Goal: Information Seeking & Learning: Check status

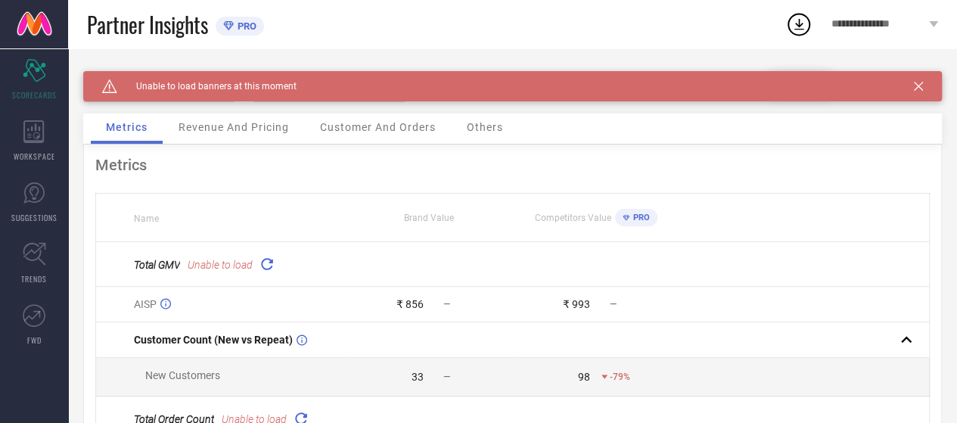
click at [268, 262] on icon at bounding box center [266, 263] width 17 height 17
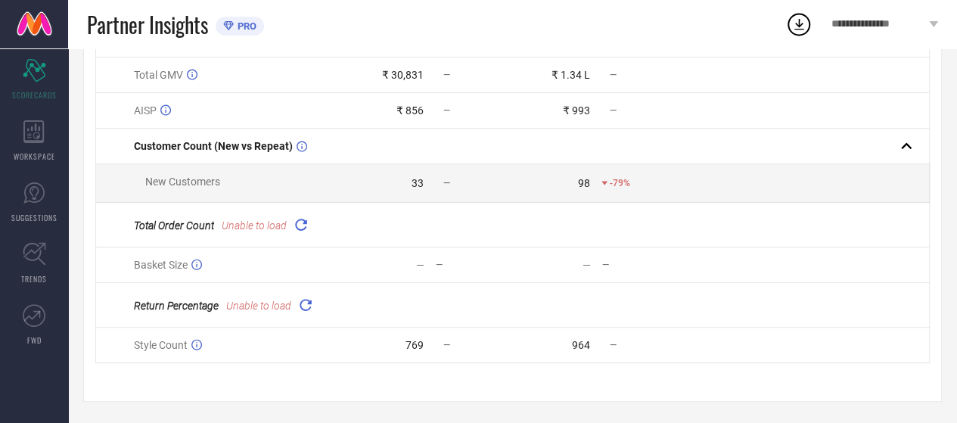
scroll to position [188, 0]
click at [40, 126] on icon at bounding box center [33, 131] width 21 height 23
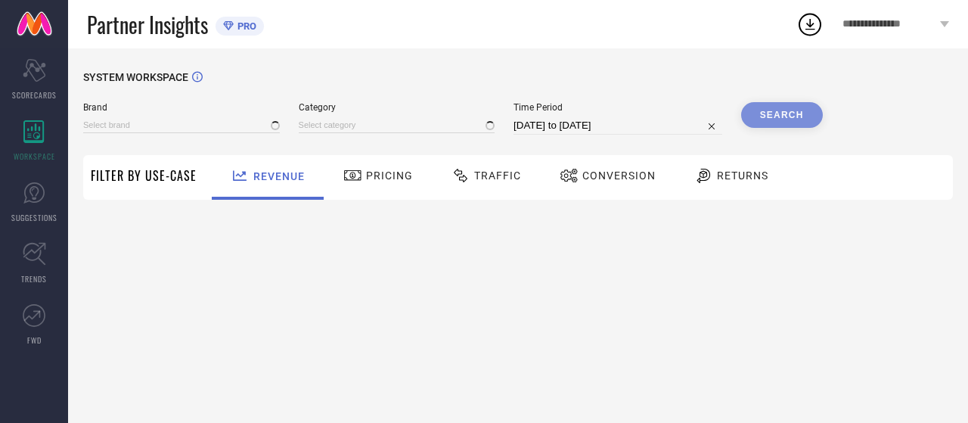
type input "GLOXY"
type input "All"
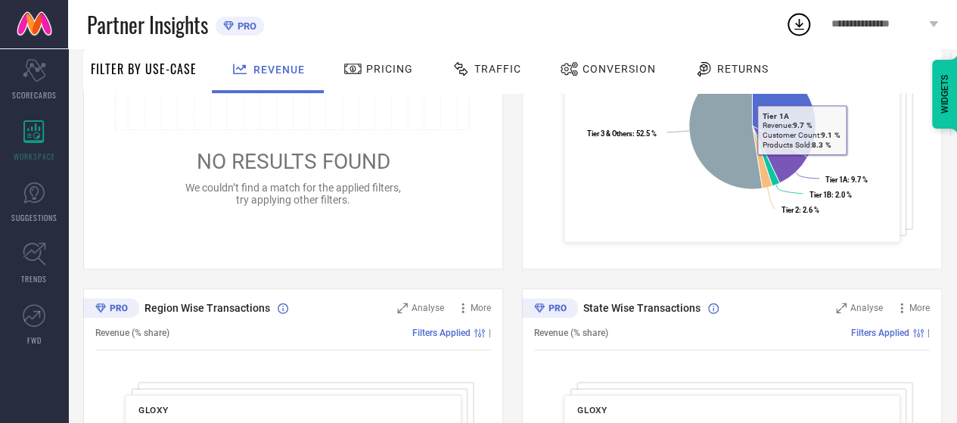
scroll to position [403, 0]
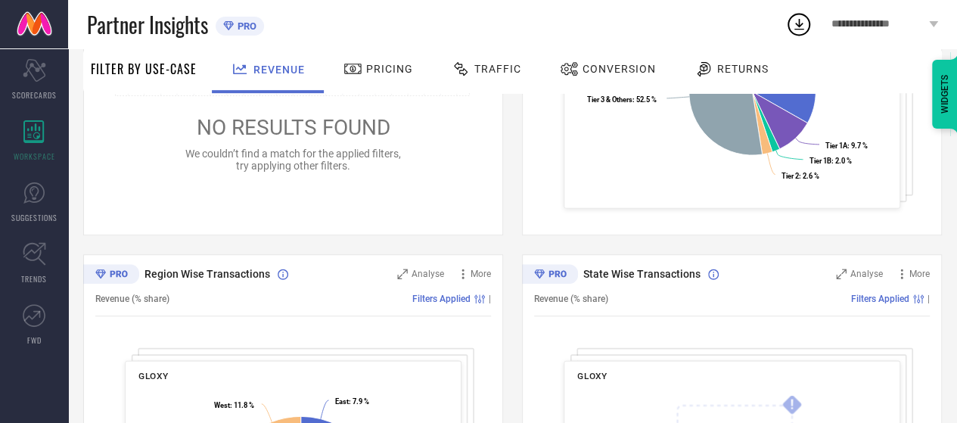
click at [409, 61] on div "Pricing" at bounding box center [378, 69] width 77 height 26
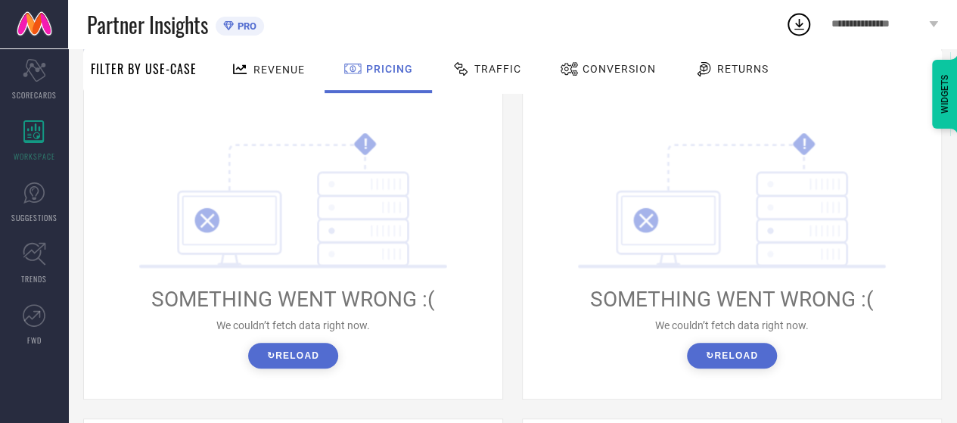
scroll to position [252, 0]
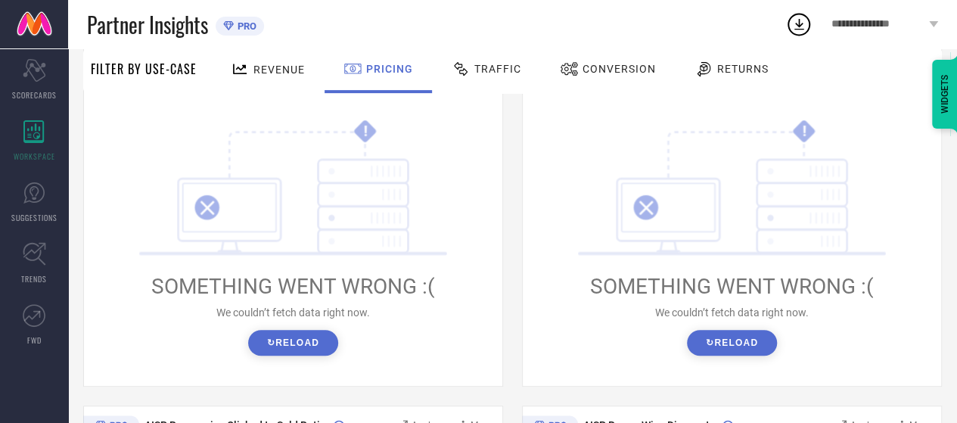
click at [274, 349] on button "↻ Reload" at bounding box center [293, 343] width 90 height 26
click at [332, 338] on button "↻ Reload" at bounding box center [293, 343] width 90 height 26
click at [766, 347] on button "↻ Reload" at bounding box center [732, 343] width 90 height 26
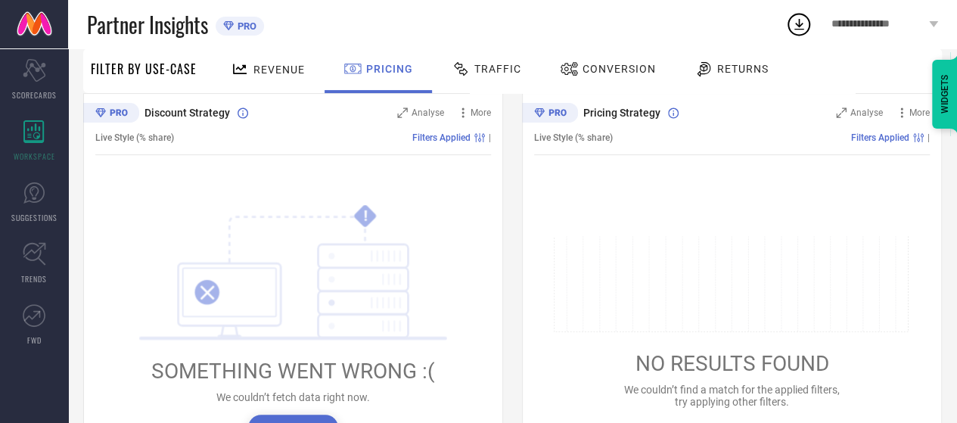
scroll to position [227, 0]
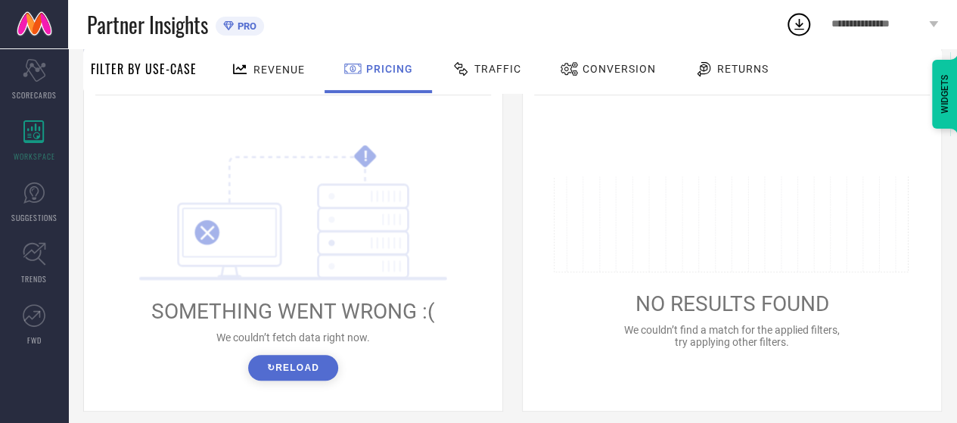
click at [729, 356] on div "NO RESULTS FOUND We couldn’t find a match for the applied filters, try applying…" at bounding box center [732, 262] width 396 height 288
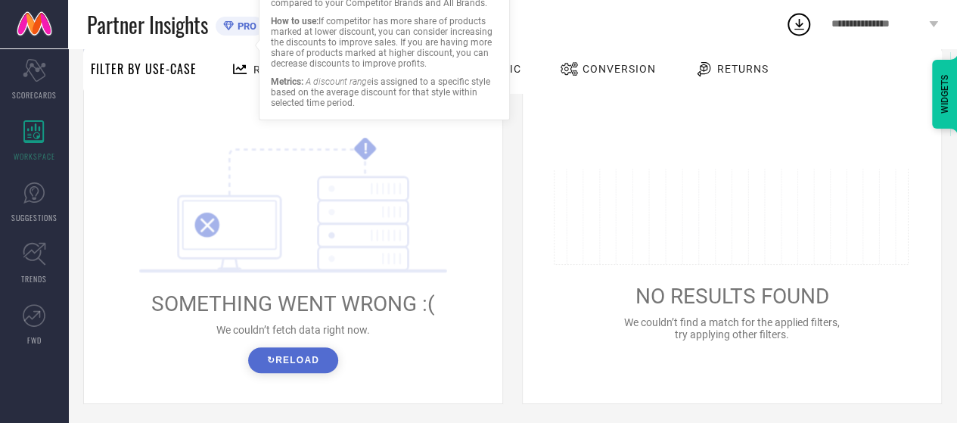
scroll to position [252, 0]
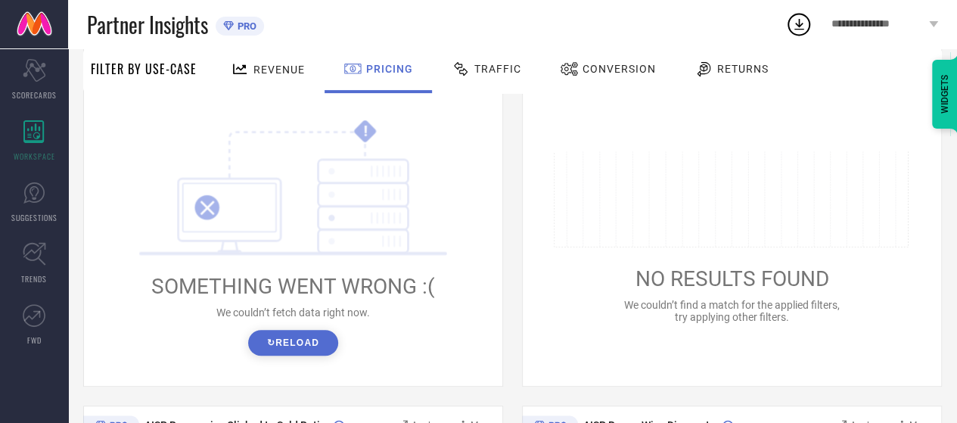
click at [274, 337] on button "↻ Reload" at bounding box center [293, 343] width 90 height 26
click at [509, 72] on span "Traffic" at bounding box center [497, 69] width 47 height 12
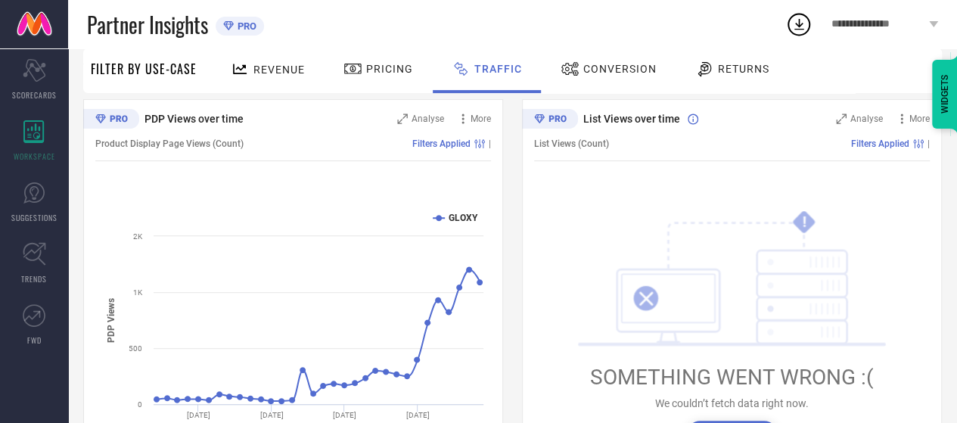
scroll to position [238, 0]
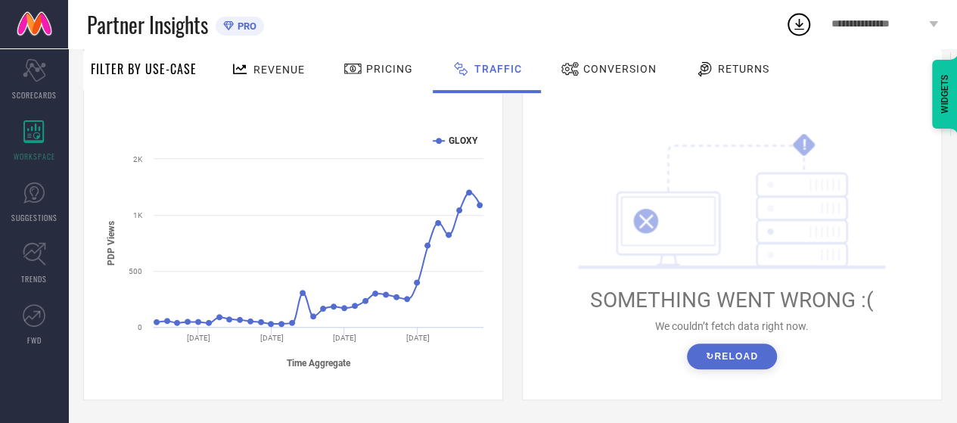
click at [723, 359] on button "↻ Reload" at bounding box center [732, 357] width 90 height 26
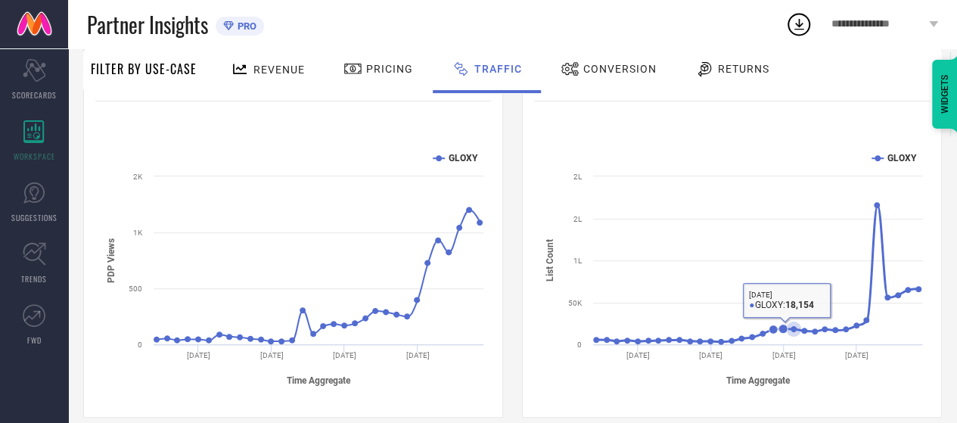
scroll to position [213, 0]
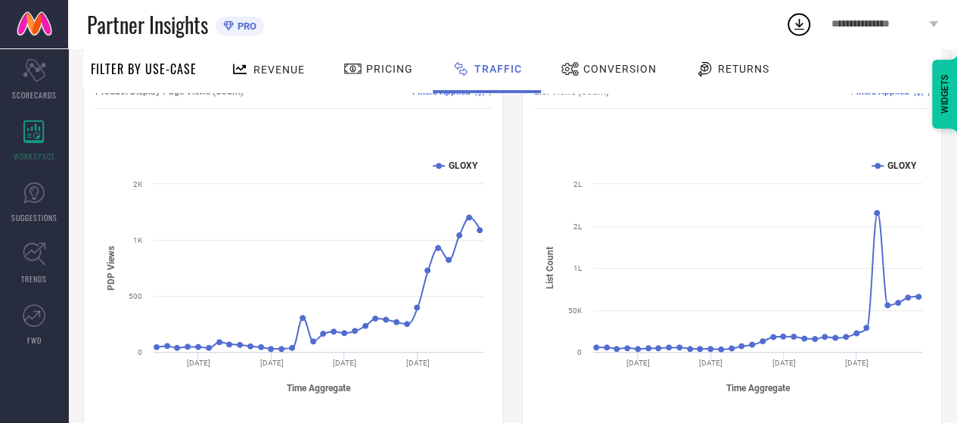
click at [801, 25] on icon at bounding box center [799, 24] width 10 height 11
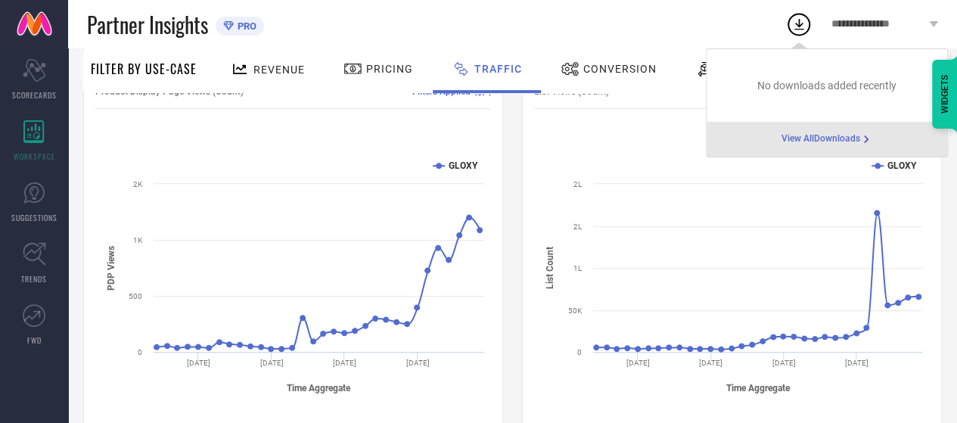
click at [539, 25] on div "Partner Insights PRO" at bounding box center [436, 24] width 698 height 48
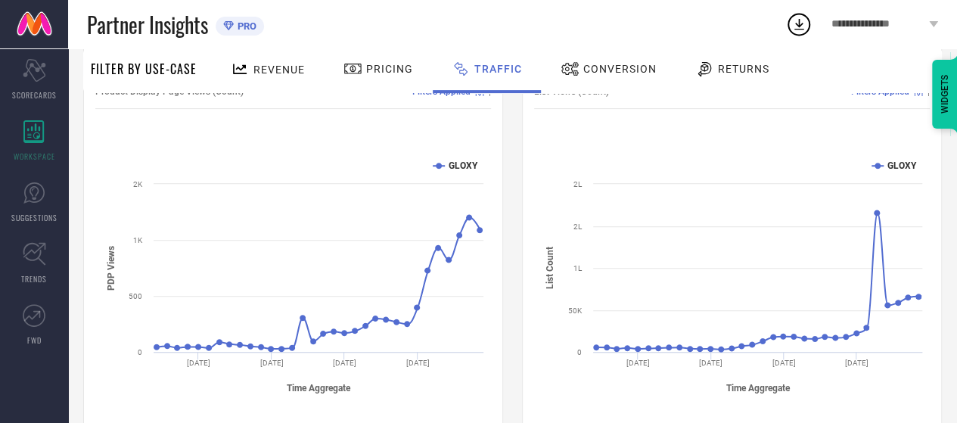
click at [611, 64] on span "Conversion" at bounding box center [619, 69] width 73 height 12
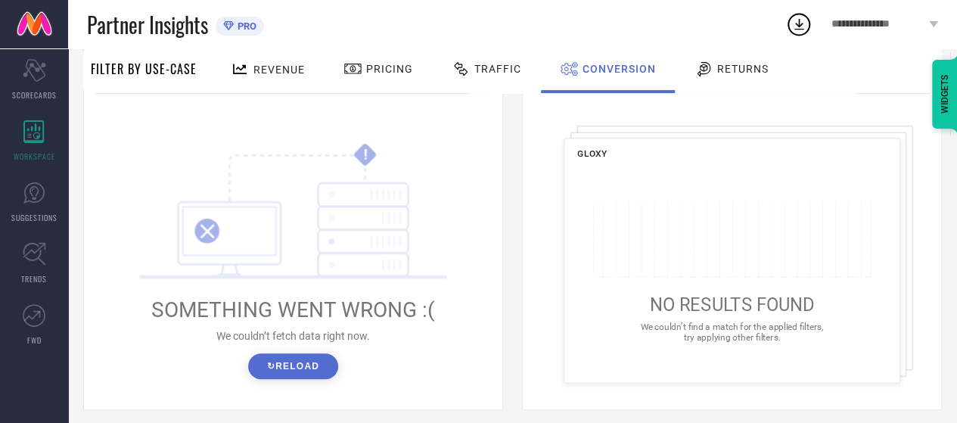
scroll to position [252, 0]
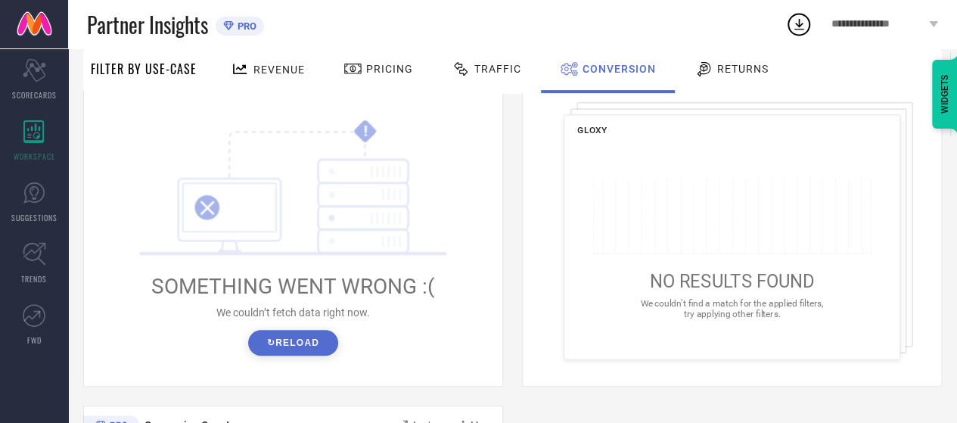
click at [310, 343] on button "↻ Reload" at bounding box center [293, 343] width 90 height 26
click at [275, 350] on button "↻ Reload" at bounding box center [293, 343] width 90 height 26
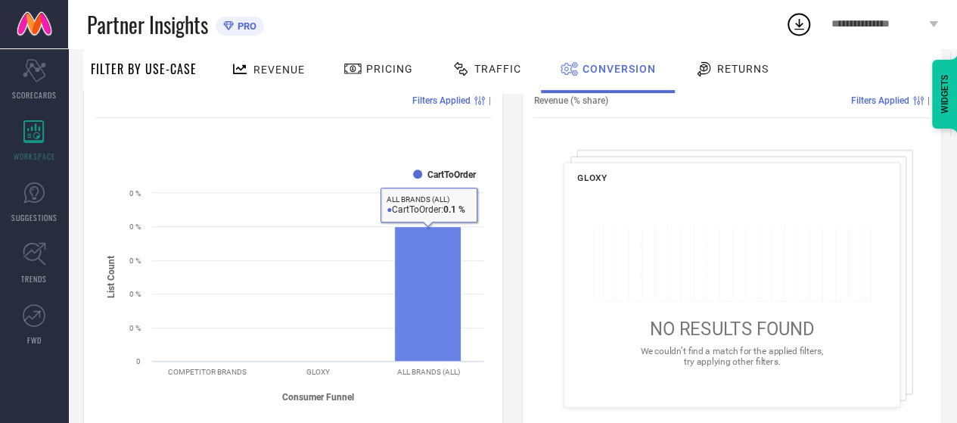
scroll to position [201, 0]
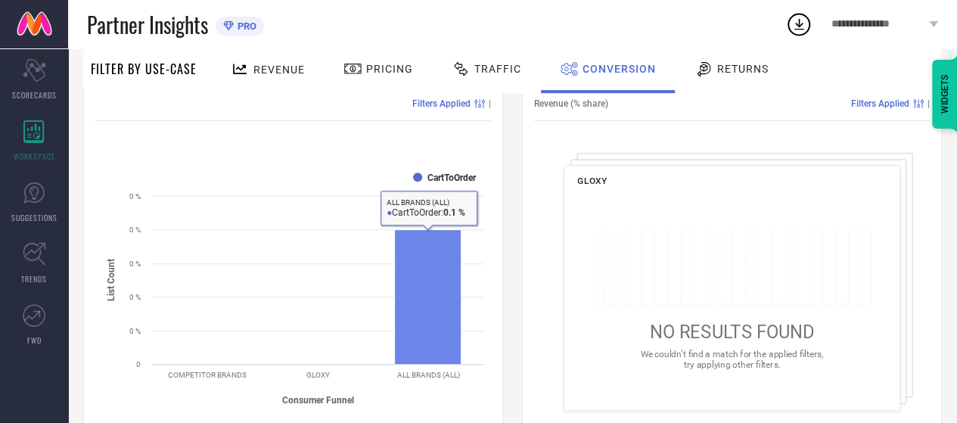
click at [439, 284] on rect at bounding box center [428, 296] width 67 height 135
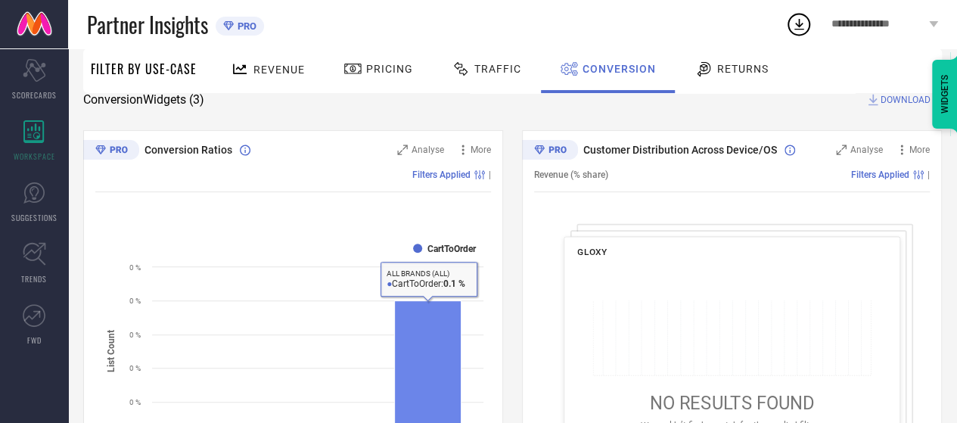
scroll to position [101, 0]
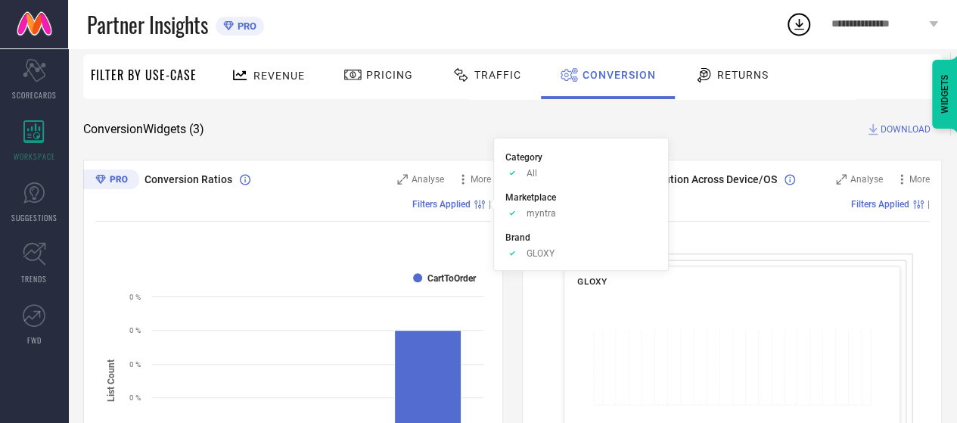
click at [335, 201] on div "Filters Applied |" at bounding box center [293, 204] width 396 height 11
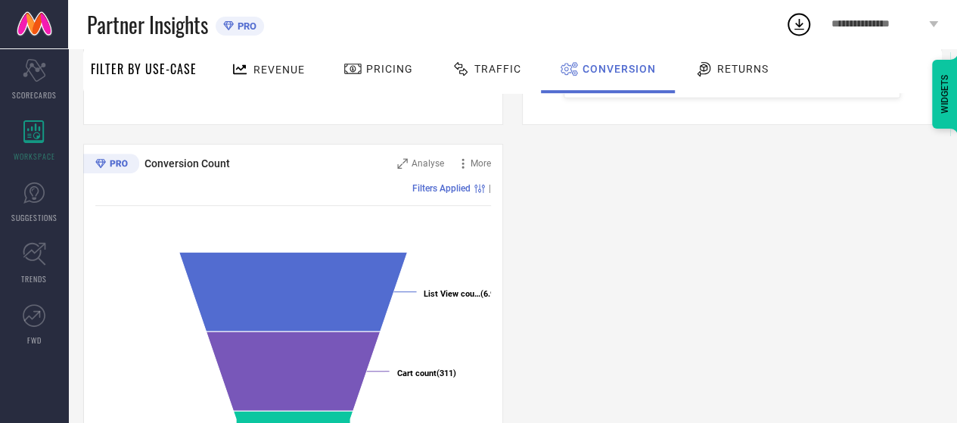
scroll to position [484, 0]
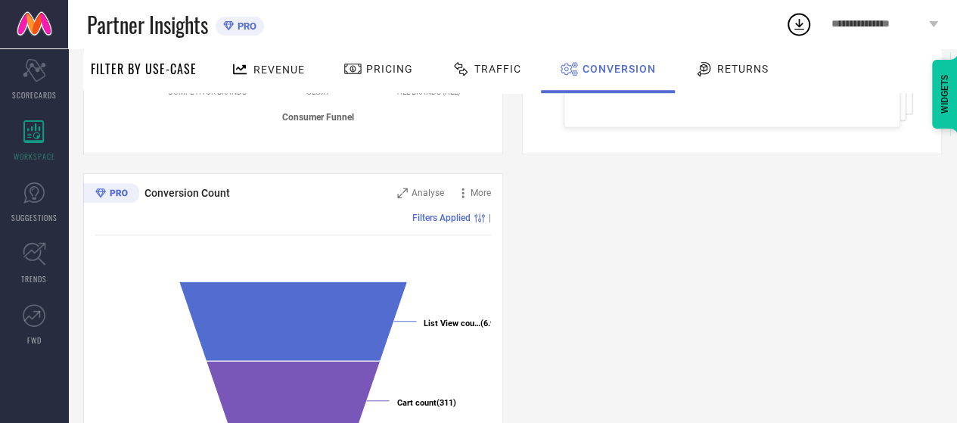
click at [763, 273] on div "Conversion Ratios Analyse More Filters Applied | Created with Highcharts 9.3.3 …" at bounding box center [512, 164] width 859 height 776
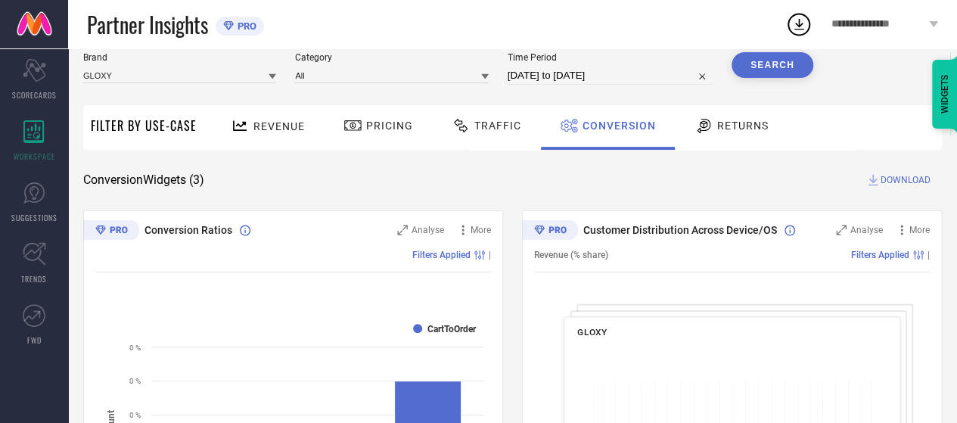
scroll to position [30, 0]
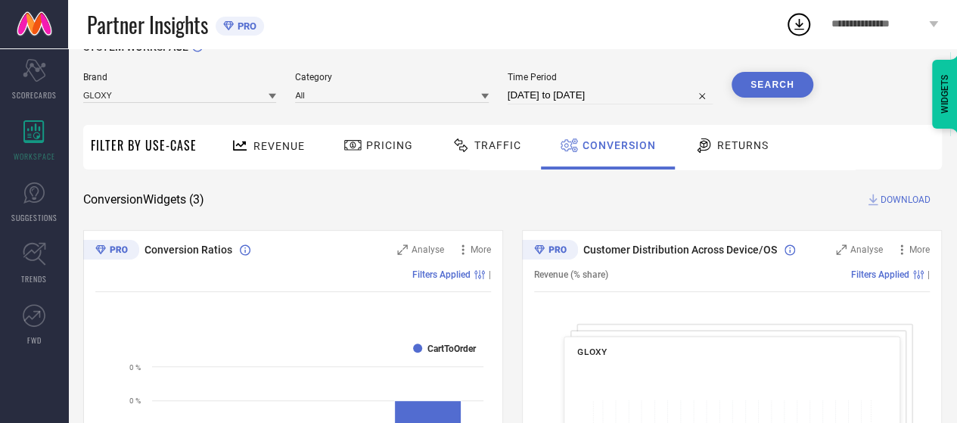
click at [732, 145] on span "Returns" at bounding box center [742, 145] width 51 height 12
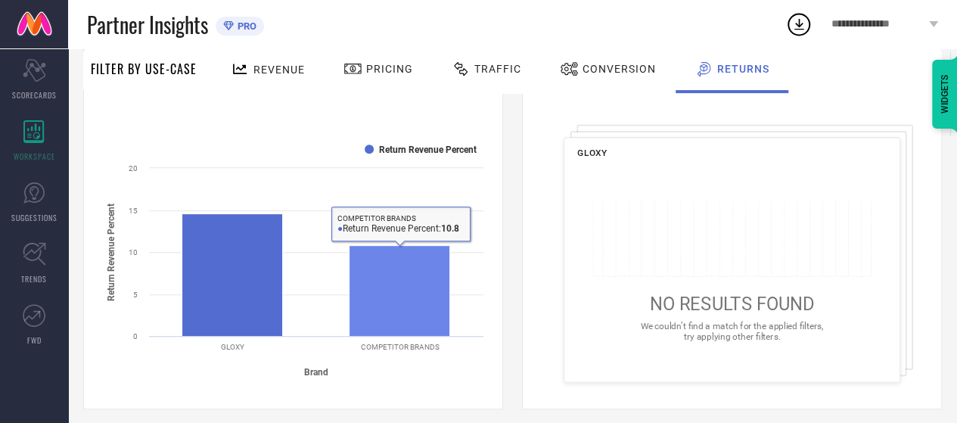
scroll to position [227, 0]
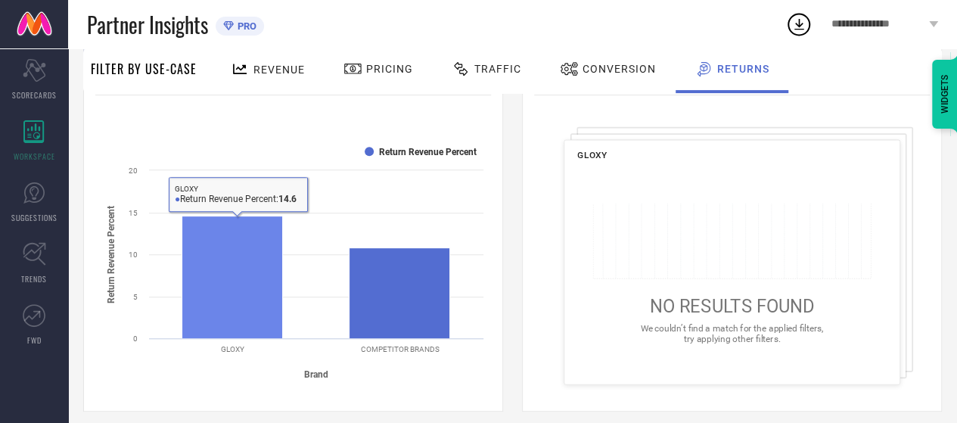
click at [241, 290] on rect at bounding box center [232, 277] width 101 height 123
click at [243, 284] on rect at bounding box center [232, 277] width 101 height 123
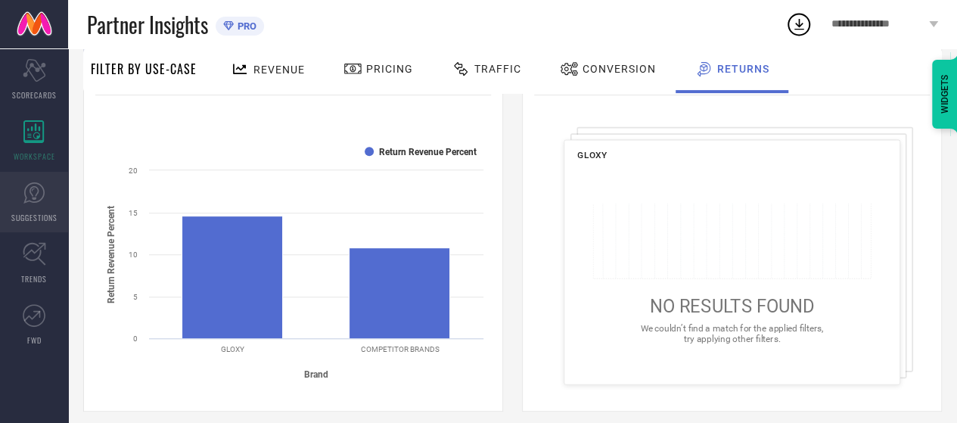
click at [20, 202] on link "SUGGESTIONS" at bounding box center [34, 202] width 68 height 61
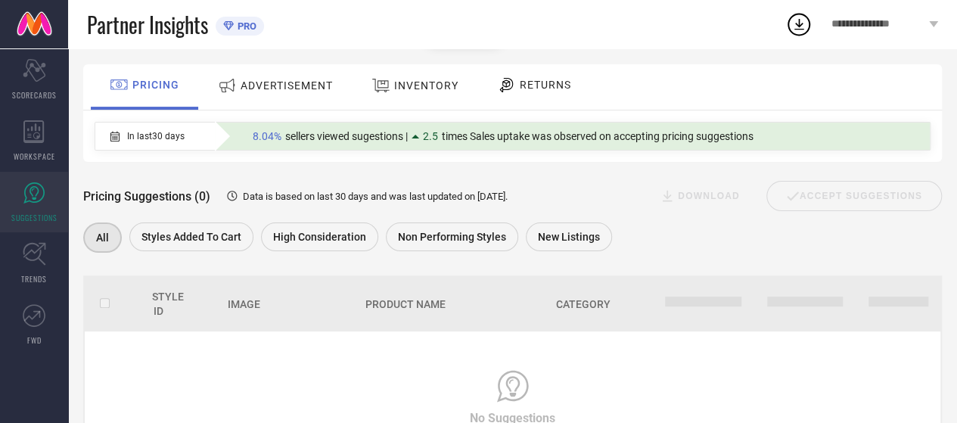
scroll to position [60, 0]
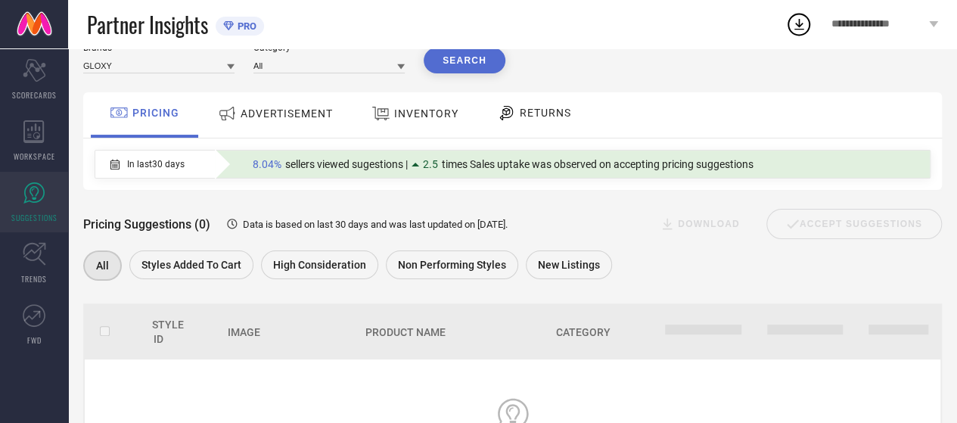
click at [281, 114] on span "ADVERTISEMENT" at bounding box center [287, 113] width 92 height 12
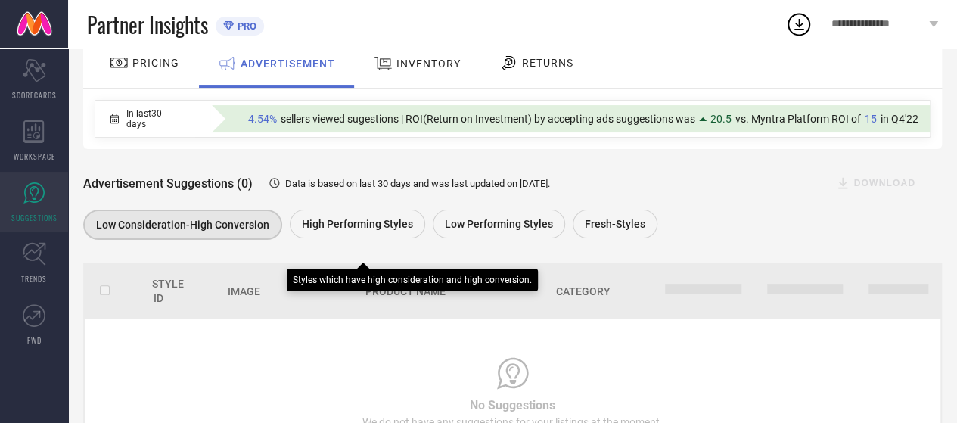
scroll to position [160, 0]
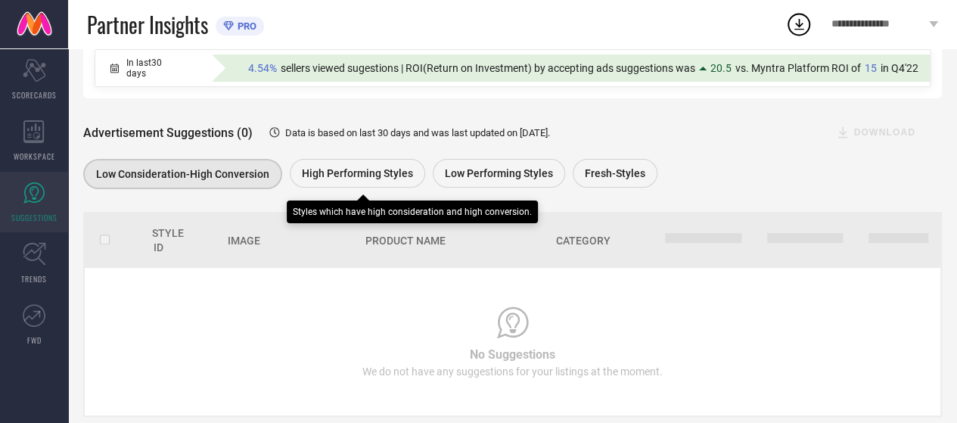
click at [372, 163] on div "High Performing Styles" at bounding box center [357, 173] width 135 height 29
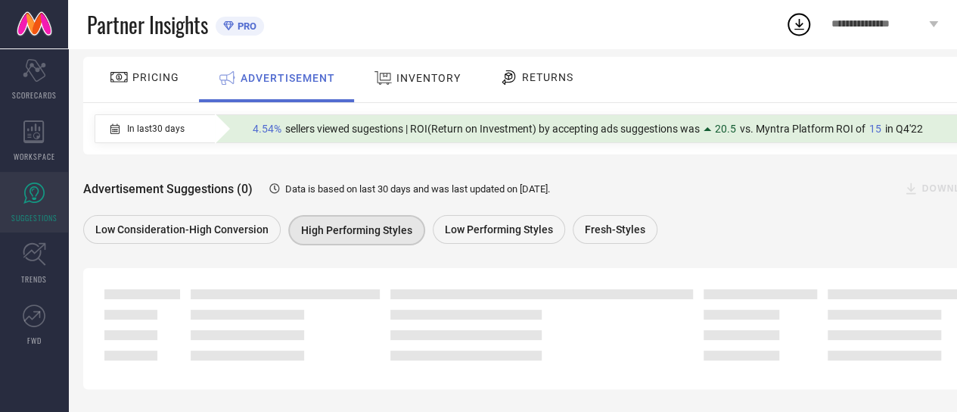
scroll to position [0, 0]
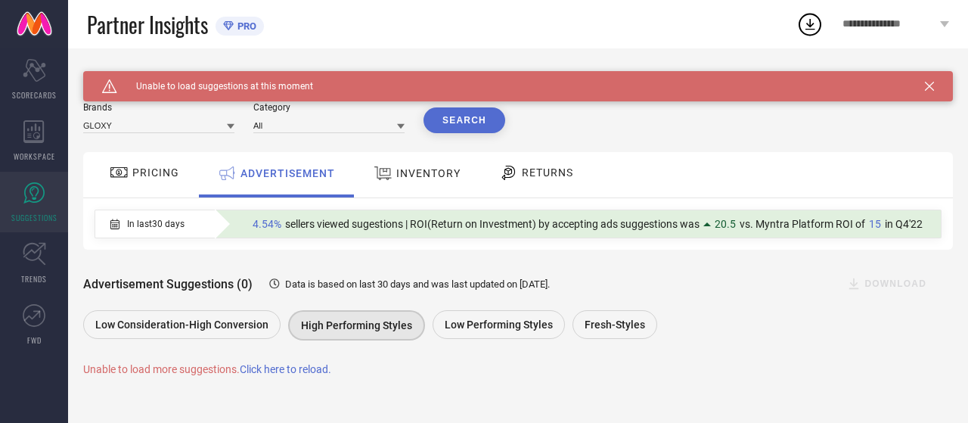
click at [289, 372] on span "Click here to reload." at bounding box center [286, 369] width 92 height 12
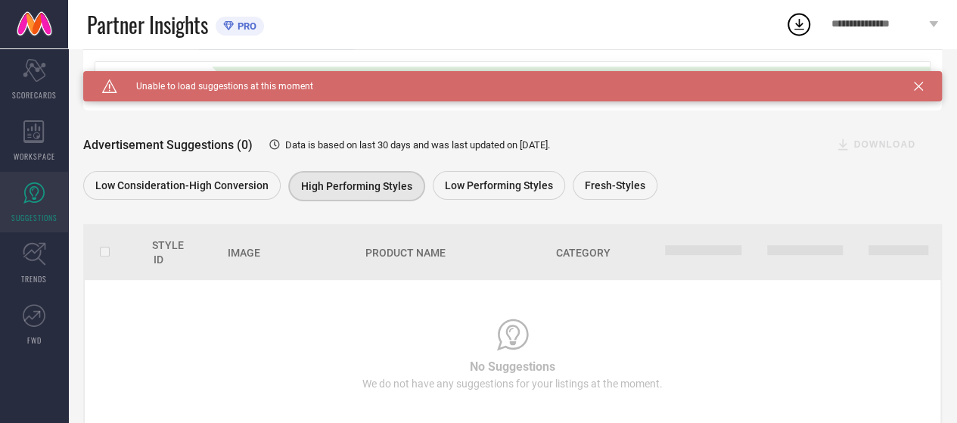
scroll to position [145, 0]
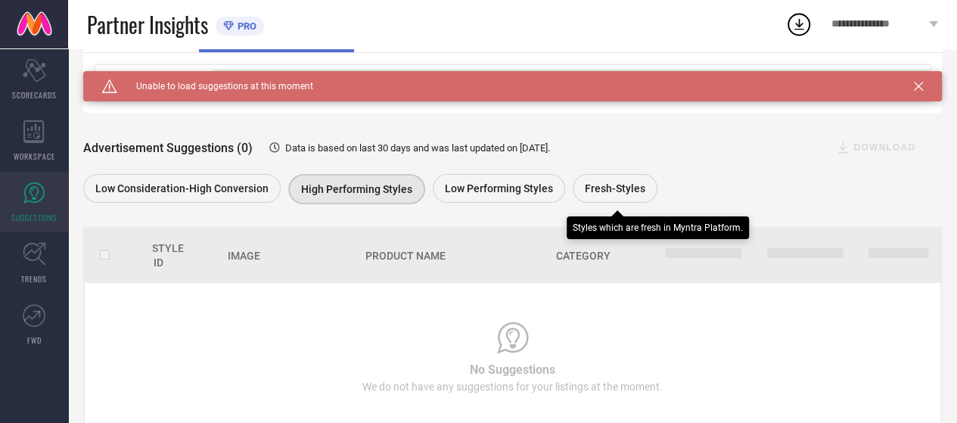
click at [602, 194] on span "Fresh-Styles" at bounding box center [615, 188] width 61 height 12
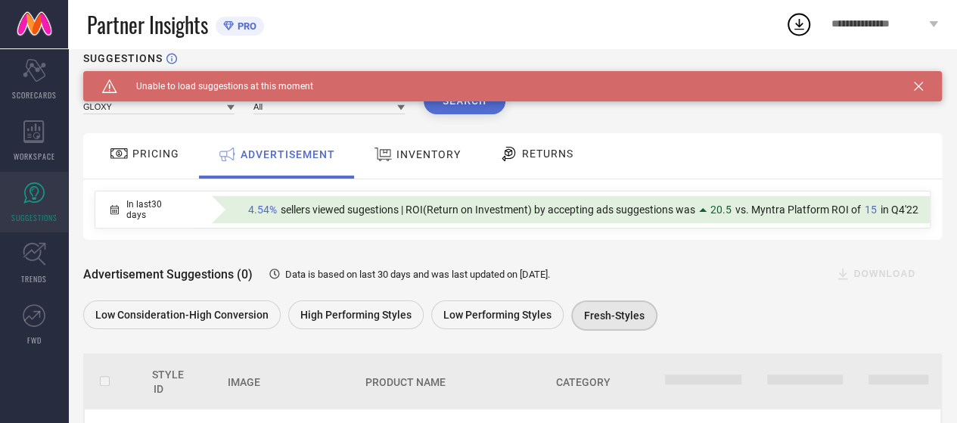
scroll to position [0, 0]
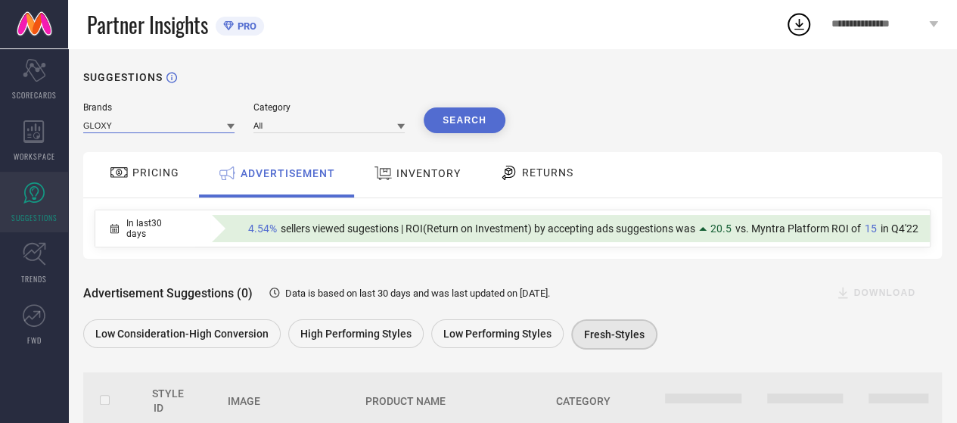
click at [126, 125] on input at bounding box center [158, 125] width 151 height 16
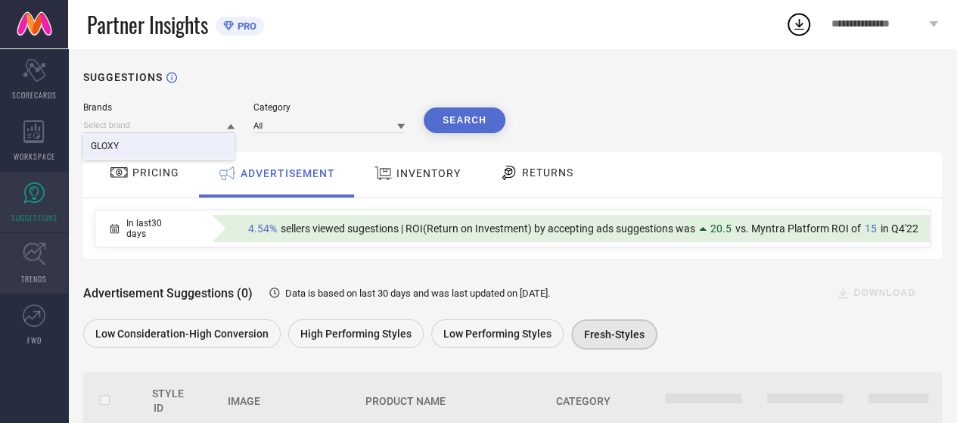
click at [35, 263] on icon at bounding box center [34, 253] width 23 height 23
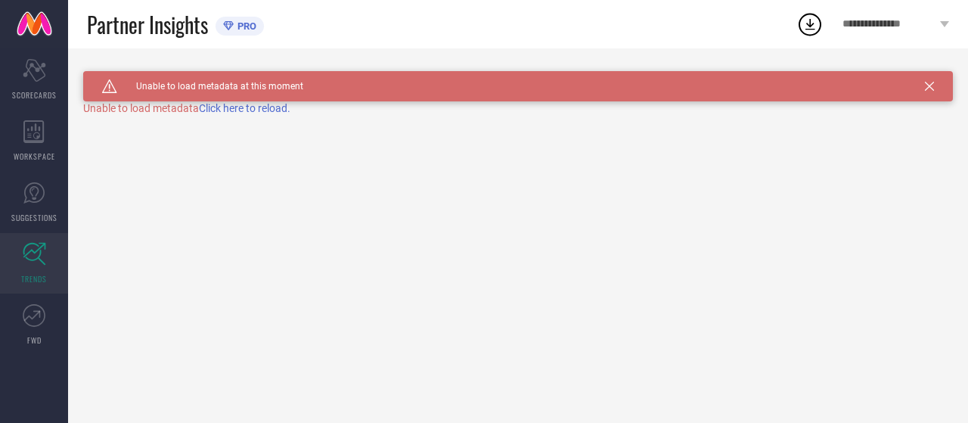
click at [238, 21] on span "PRO" at bounding box center [245, 25] width 23 height 11
click at [274, 114] on span "Click here to reload." at bounding box center [245, 108] width 92 height 12
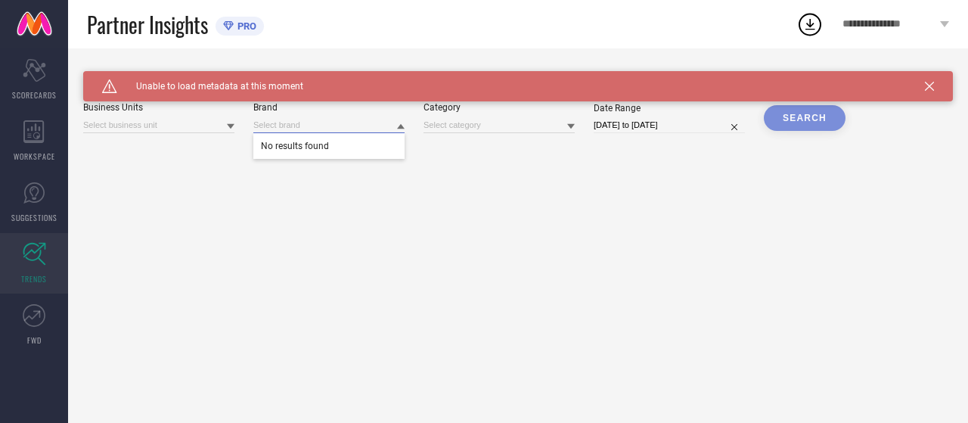
click at [294, 125] on input at bounding box center [328, 125] width 151 height 16
click at [166, 125] on input at bounding box center [158, 125] width 151 height 16
click at [176, 146] on span "No results found" at bounding box center [158, 146] width 151 height 26
click at [412, 138] on div "Caution Created with Sketch. Unable to load metadata at this moment TRENDS Busi…" at bounding box center [518, 235] width 900 height 375
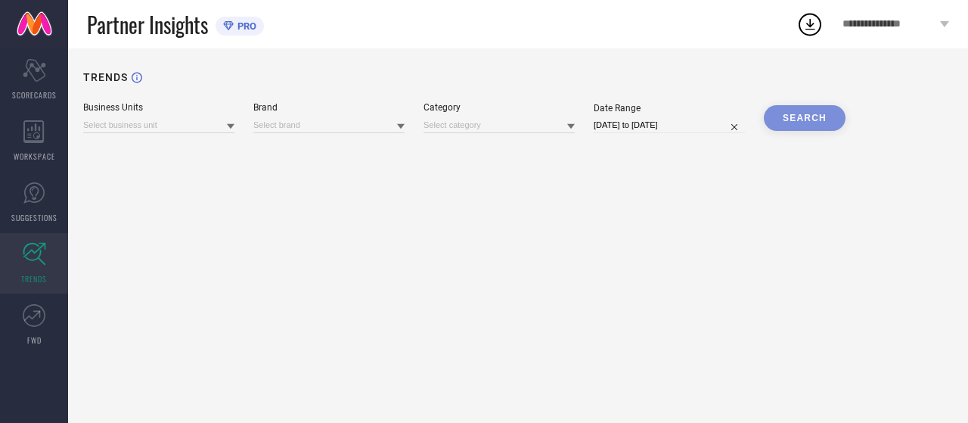
click at [934, 92] on div "TRENDS" at bounding box center [518, 86] width 870 height 31
click at [504, 126] on input at bounding box center [499, 125] width 151 height 16
drag, startPoint x: 686, startPoint y: 213, endPoint x: 801, endPoint y: 149, distance: 131.4
click at [703, 206] on div "TRENDS Business Units Brand Category No results found Date Range [DATE] to [DAT…" at bounding box center [518, 235] width 900 height 375
click at [830, 109] on div "SEARCH" at bounding box center [805, 118] width 82 height 26
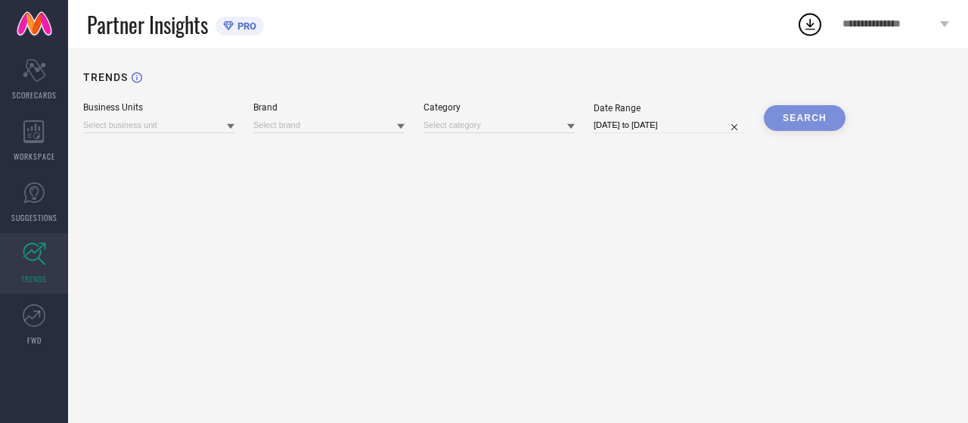
click at [825, 116] on div "SEARCH" at bounding box center [805, 118] width 82 height 26
click at [36, 319] on icon at bounding box center [34, 315] width 23 height 23
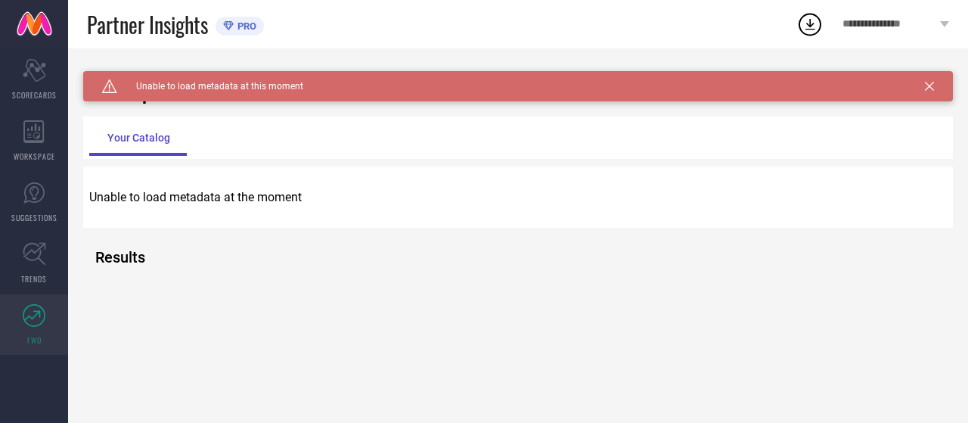
drag, startPoint x: 123, startPoint y: 258, endPoint x: 124, endPoint y: 250, distance: 8.5
click at [119, 256] on h2 "Results" at bounding box center [106, 257] width 23 height 18
click at [139, 122] on div "Your Catalog" at bounding box center [138, 138] width 99 height 36
click at [937, 82] on div "Caution Created with Sketch. Unable to load metadata at this moment" at bounding box center [518, 86] width 870 height 30
click at [929, 86] on icon at bounding box center [929, 86] width 9 height 9
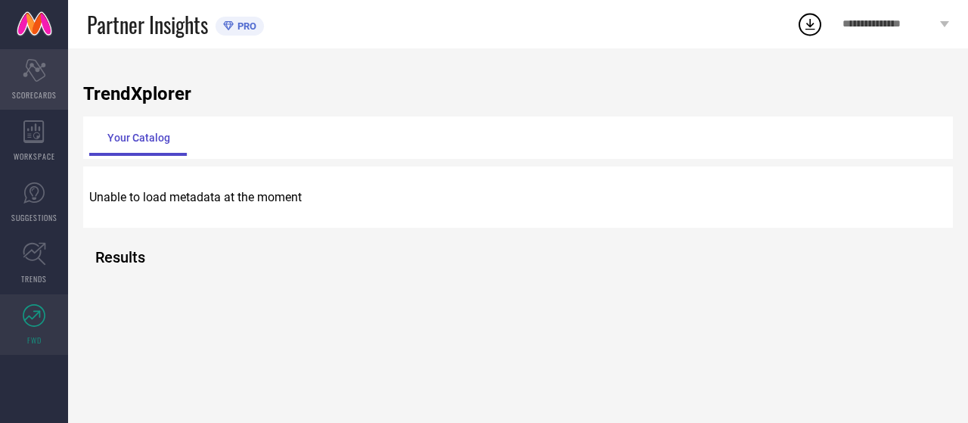
click at [42, 73] on icon "Scorecard" at bounding box center [34, 70] width 23 height 23
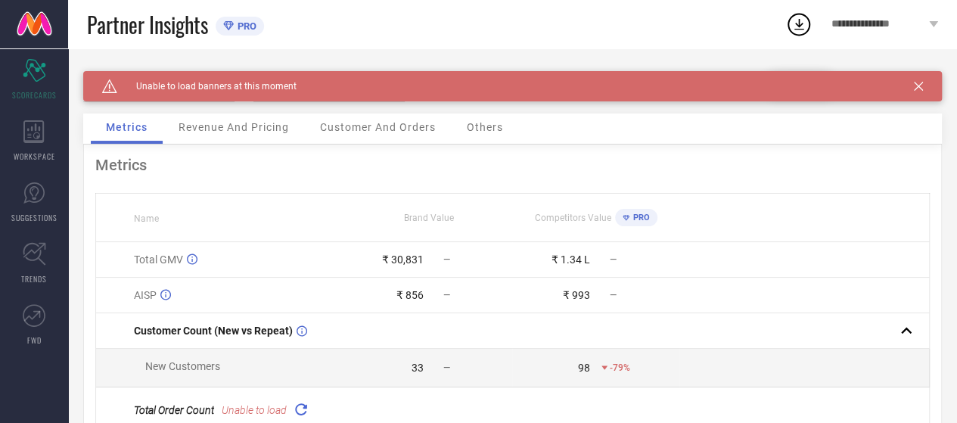
click at [227, 132] on span "Revenue And Pricing" at bounding box center [234, 127] width 110 height 12
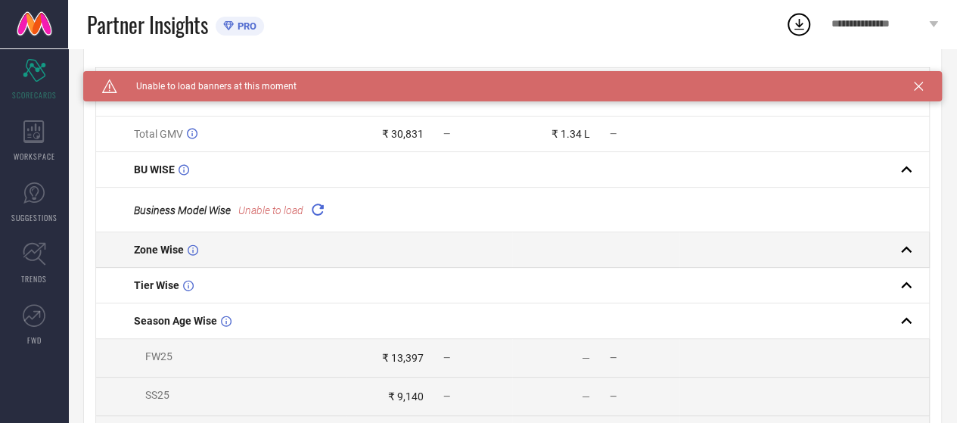
scroll to position [126, 0]
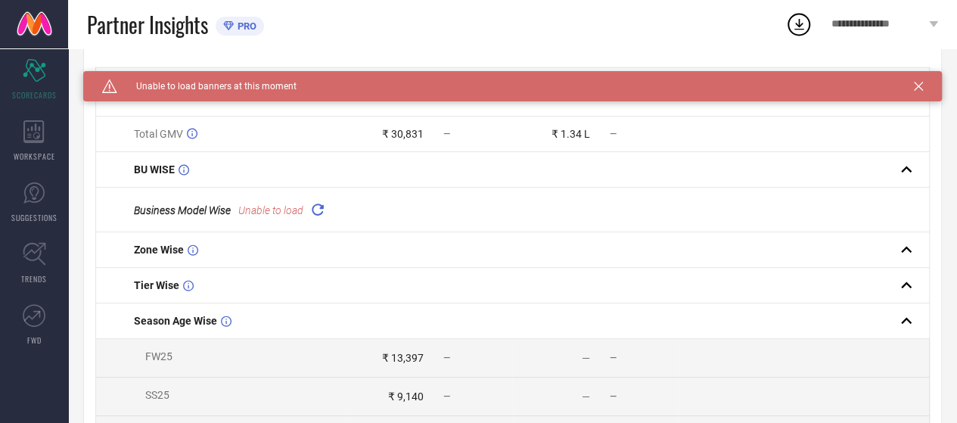
click at [316, 207] on icon at bounding box center [317, 209] width 17 height 17
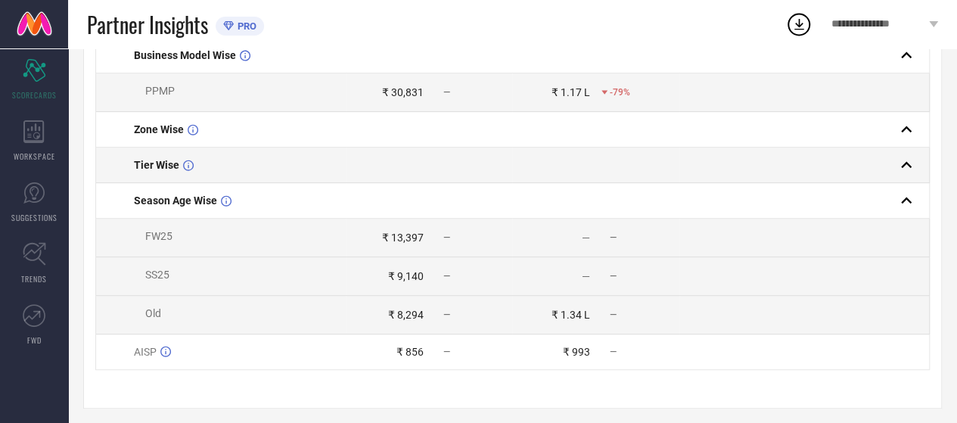
scroll to position [277, 0]
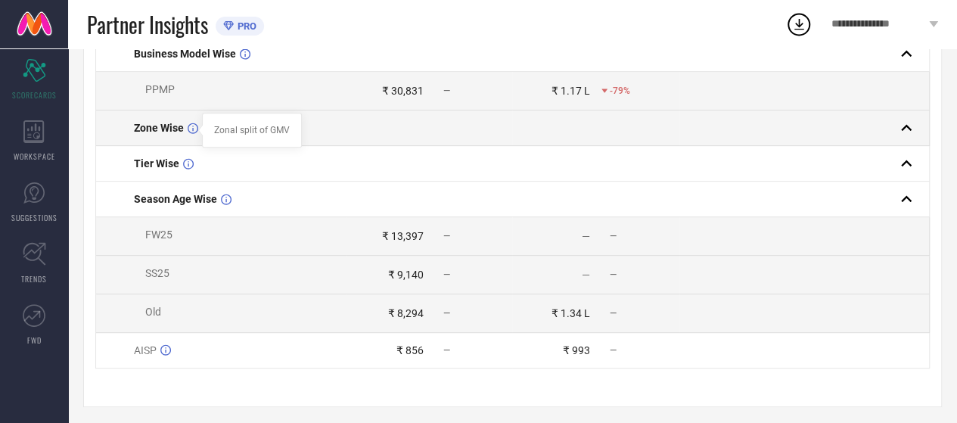
click at [191, 130] on icon at bounding box center [193, 128] width 11 height 11
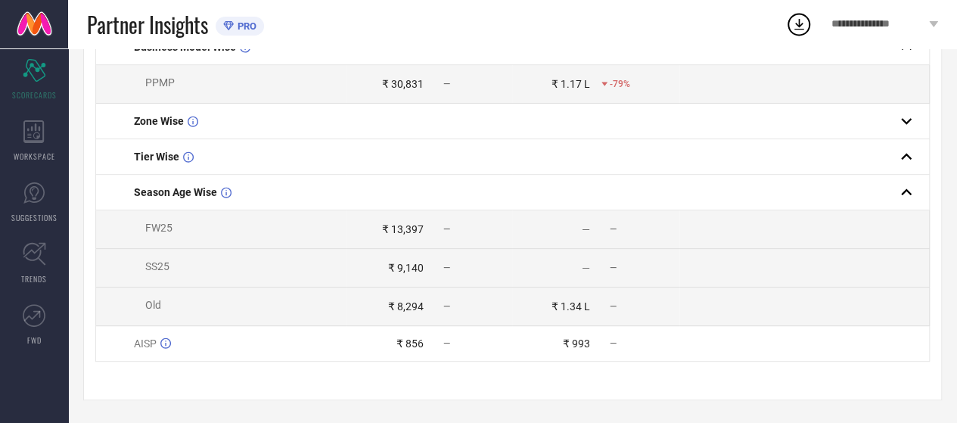
scroll to position [288, 0]
click at [166, 344] on icon at bounding box center [165, 342] width 11 height 11
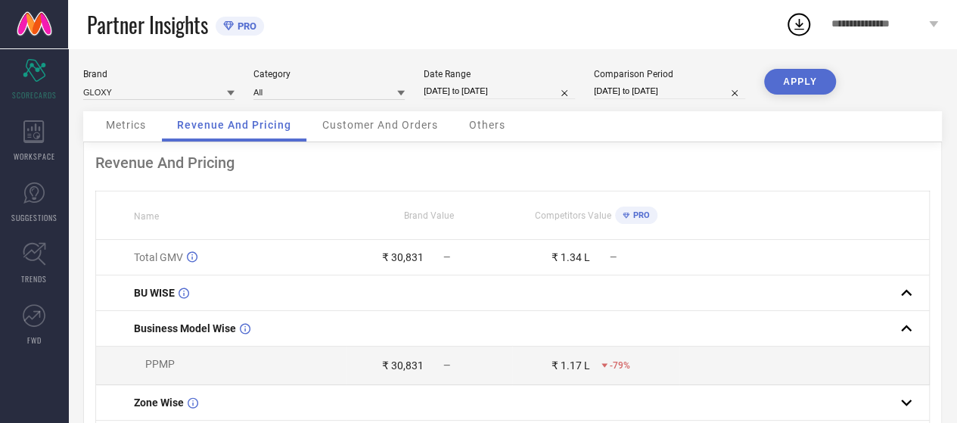
scroll to position [0, 0]
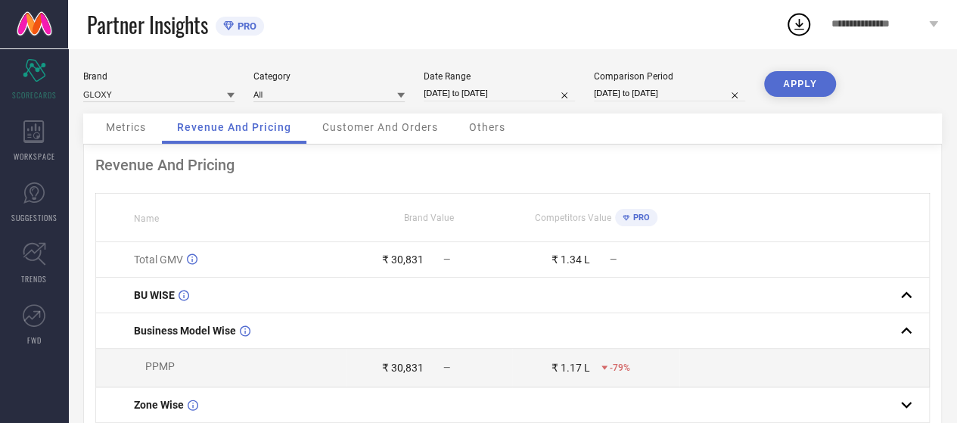
click at [390, 115] on div "Customer And Orders" at bounding box center [380, 128] width 146 height 30
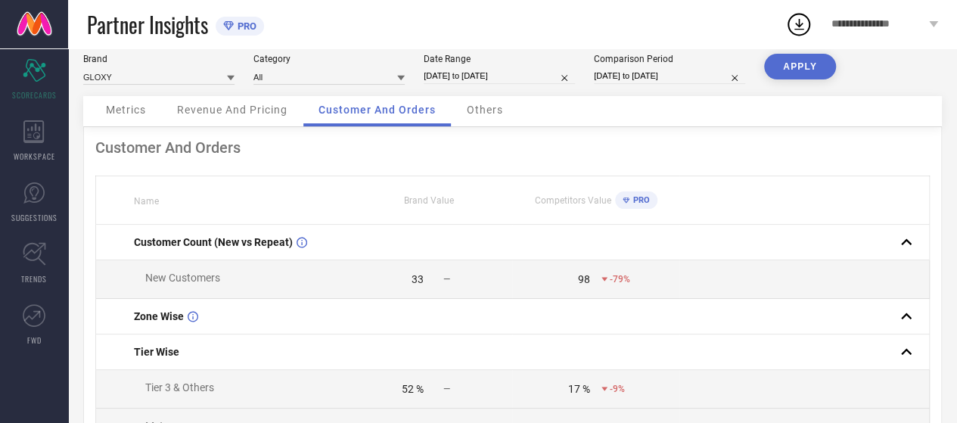
scroll to position [25, 0]
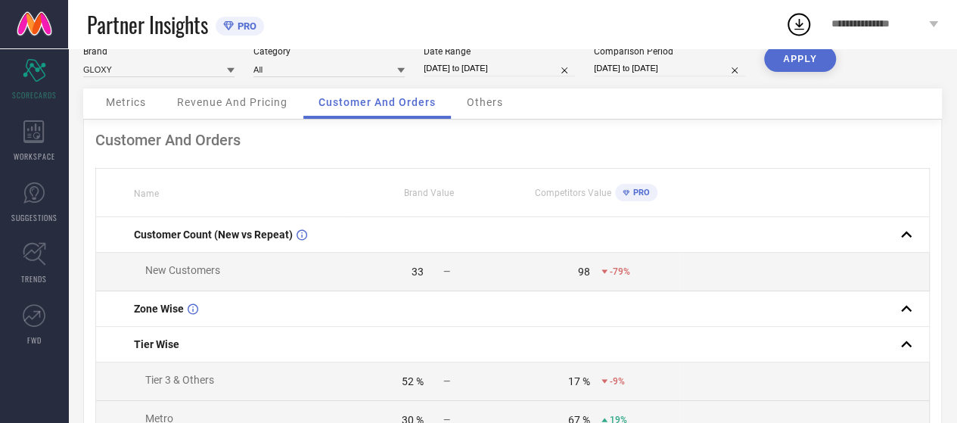
click at [415, 191] on span "Brand Value" at bounding box center [429, 193] width 50 height 11
click at [583, 274] on div "98" at bounding box center [584, 272] width 12 height 12
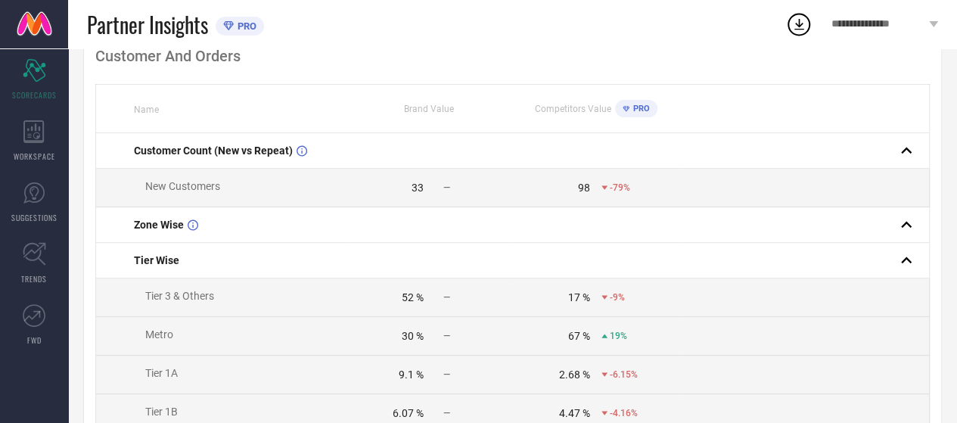
scroll to position [101, 0]
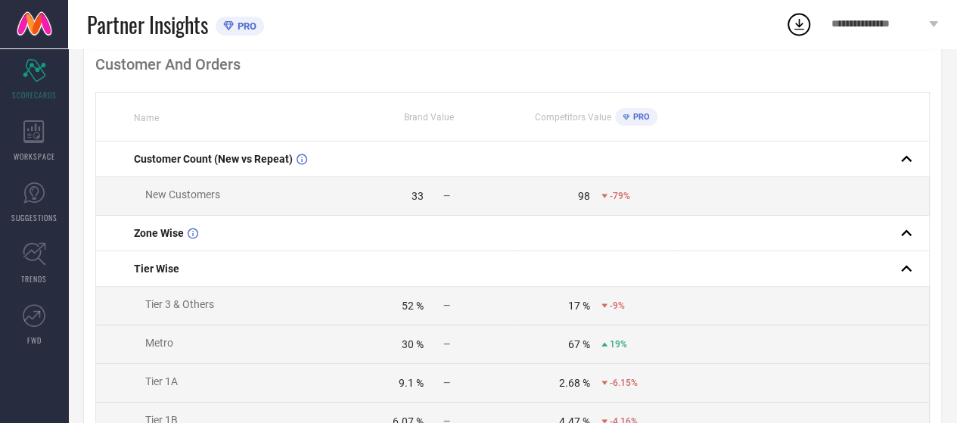
click at [735, 197] on td at bounding box center [804, 196] width 250 height 39
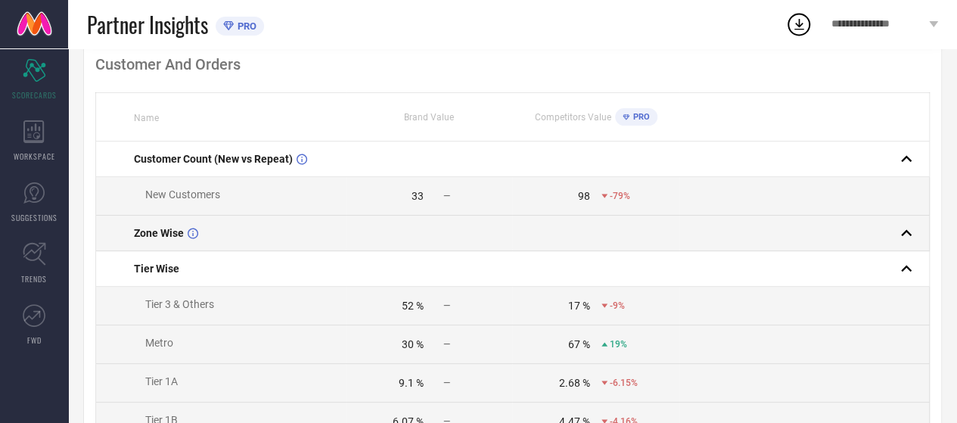
click at [282, 235] on div "Zone Wise" at bounding box center [239, 233] width 211 height 12
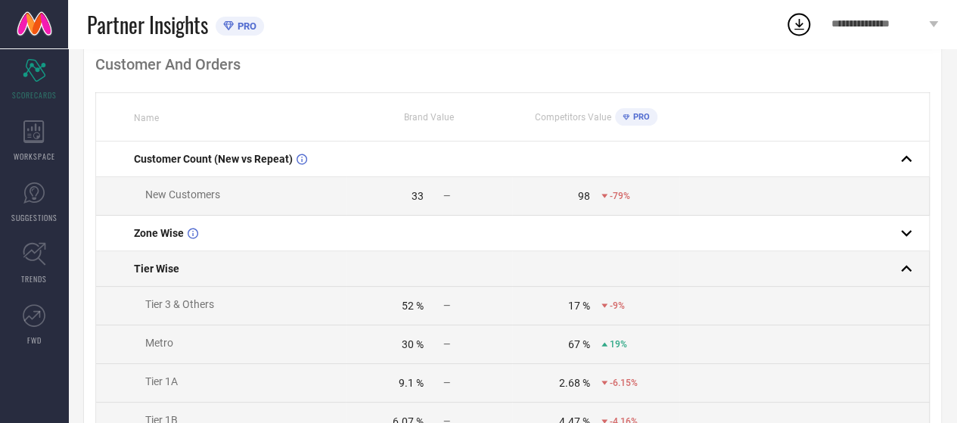
click at [316, 282] on td "Tier Wise" at bounding box center [221, 269] width 250 height 36
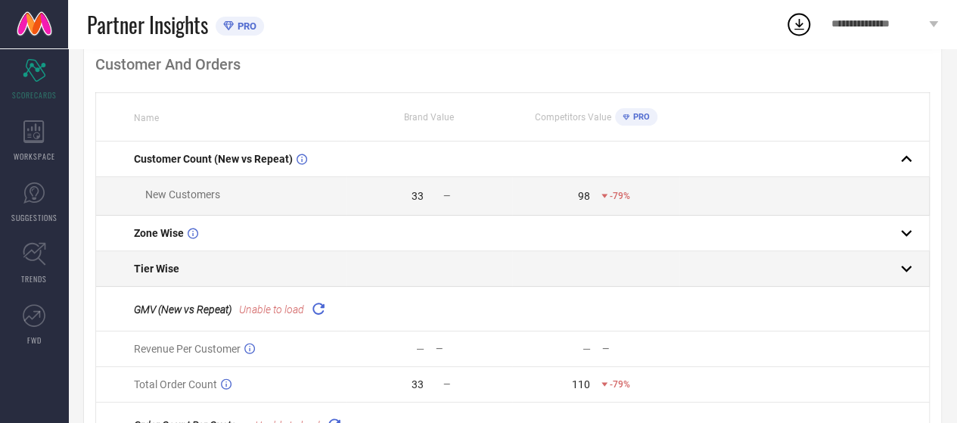
click at [316, 275] on div "Tier Wise" at bounding box center [239, 269] width 211 height 12
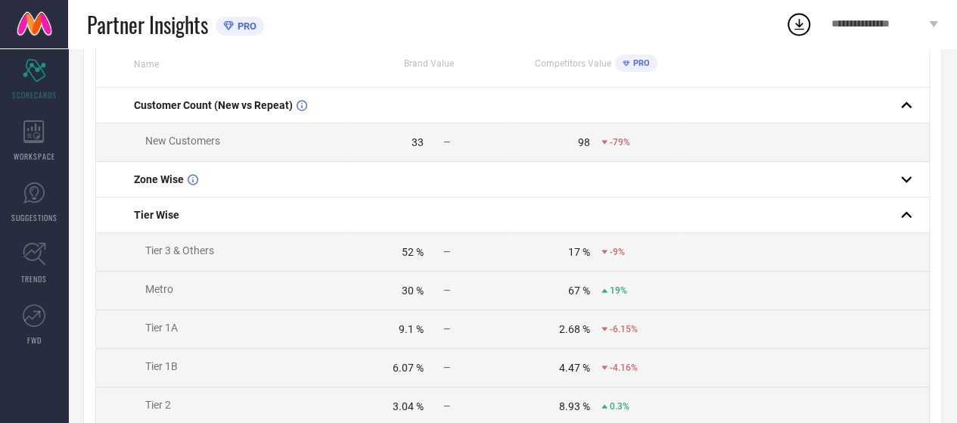
scroll to position [176, 0]
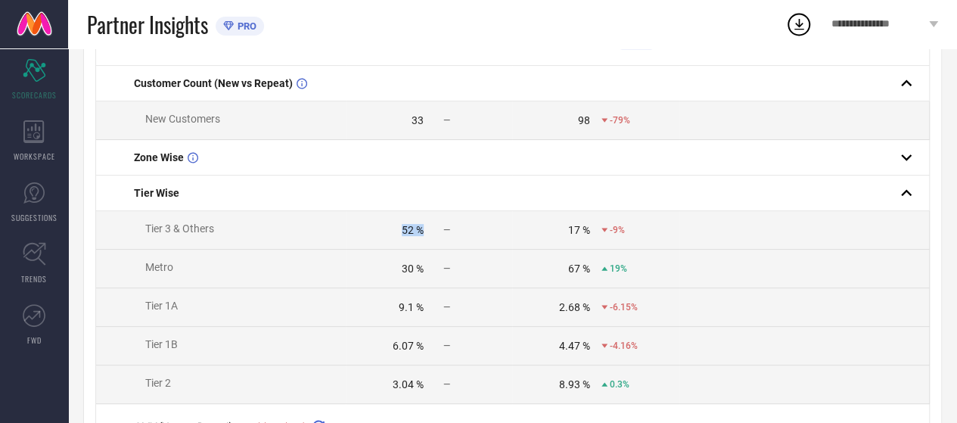
drag, startPoint x: 392, startPoint y: 231, endPoint x: 431, endPoint y: 226, distance: 39.6
click at [431, 226] on div "52 % —" at bounding box center [429, 230] width 165 height 12
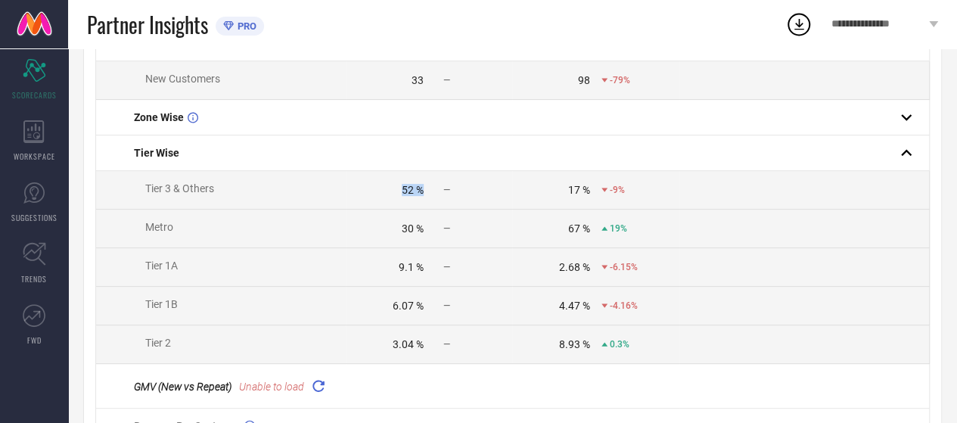
scroll to position [227, 0]
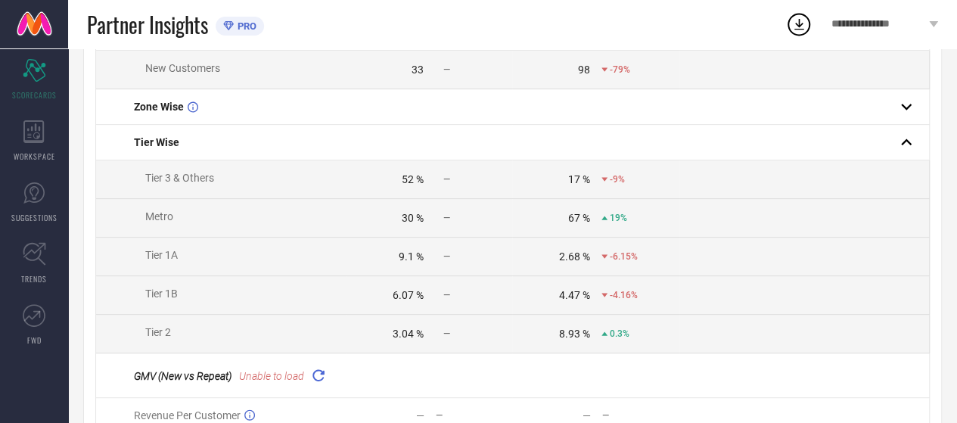
click at [316, 222] on td "Metro" at bounding box center [221, 218] width 250 height 39
drag, startPoint x: 398, startPoint y: 222, endPoint x: 433, endPoint y: 220, distance: 34.8
click at [433, 220] on div "30 % —" at bounding box center [429, 218] width 165 height 12
click at [435, 220] on div "—" at bounding box center [442, 218] width 15 height 11
click at [263, 261] on td "Tier 1A" at bounding box center [221, 257] width 250 height 39
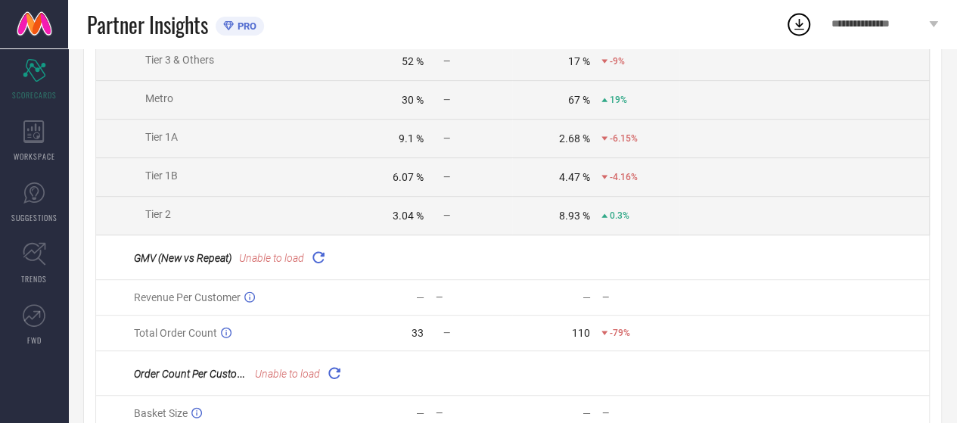
scroll to position [353, 0]
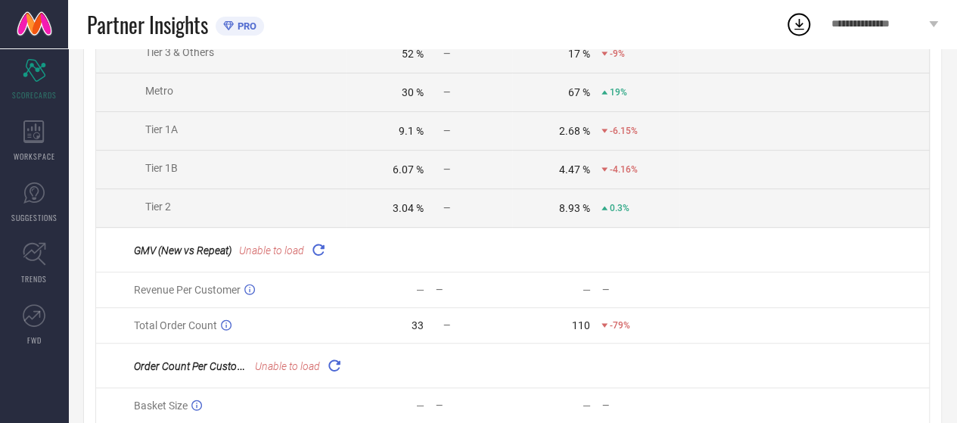
click at [316, 251] on icon at bounding box center [317, 249] width 17 height 17
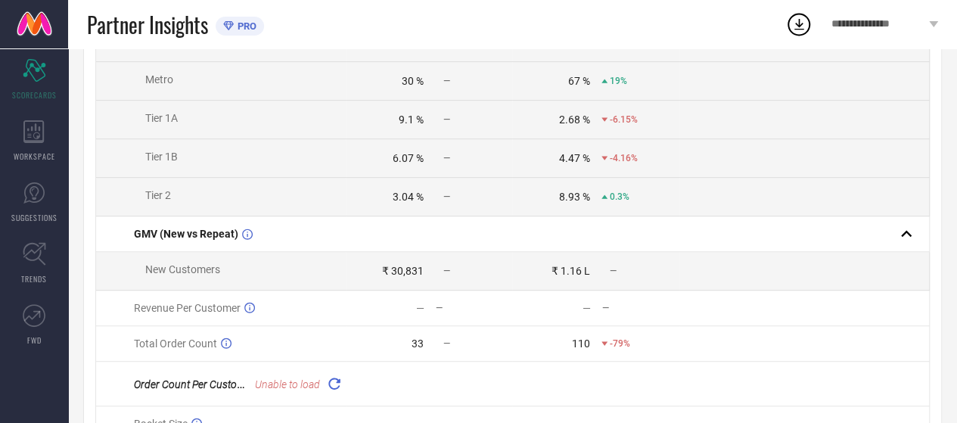
scroll to position [403, 0]
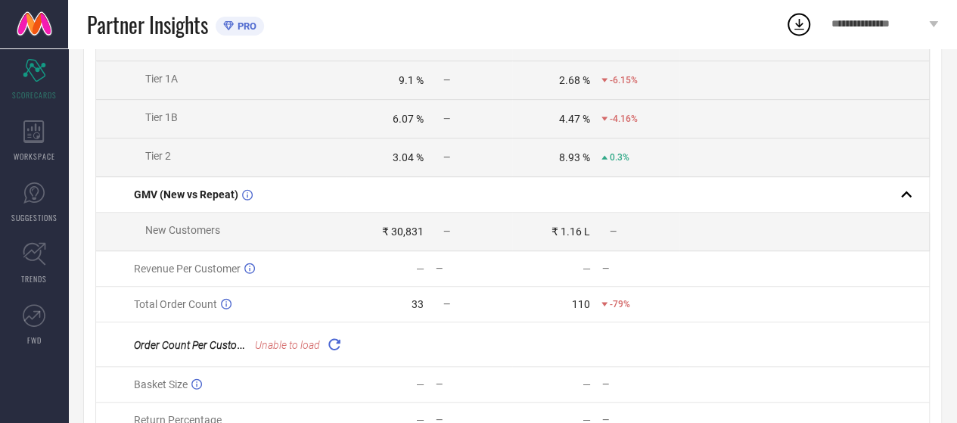
click at [344, 275] on div "Revenue Per Customer" at bounding box center [239, 269] width 211 height 12
click at [166, 310] on span "Total Order Count" at bounding box center [175, 304] width 83 height 12
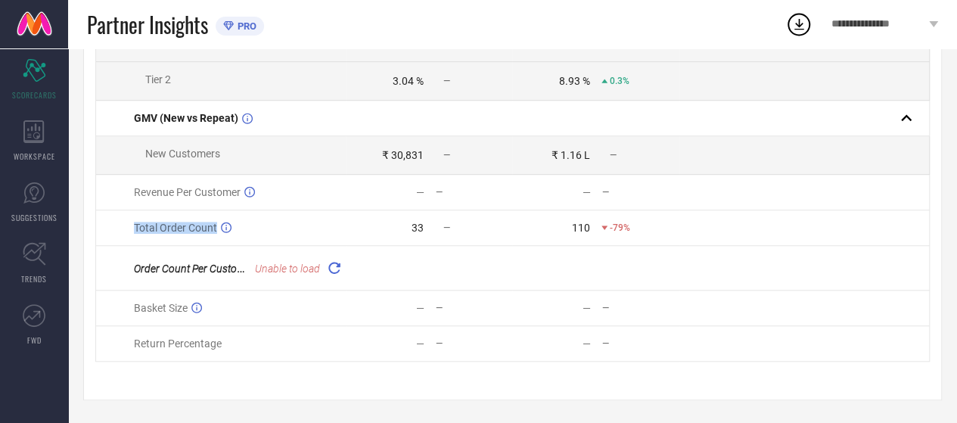
scroll to position [484, 0]
click at [335, 270] on icon at bounding box center [333, 267] width 17 height 17
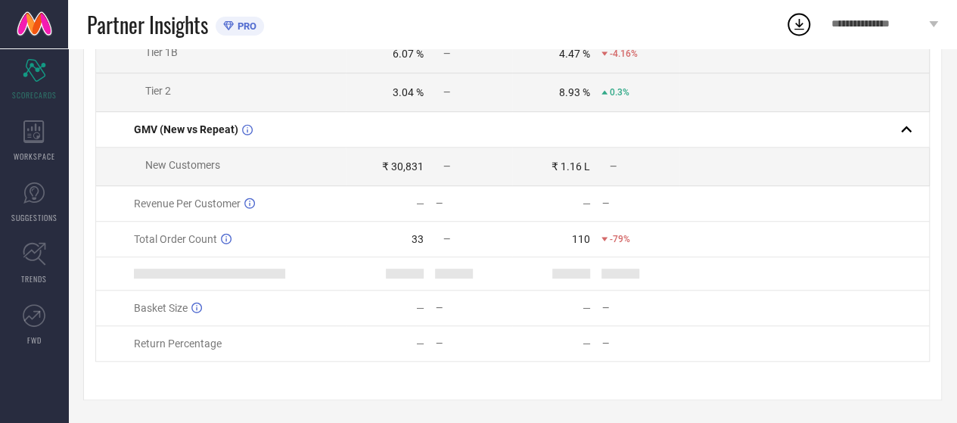
scroll to position [475, 0]
click at [232, 279] on td "Order Count Per Customer" at bounding box center [221, 273] width 250 height 36
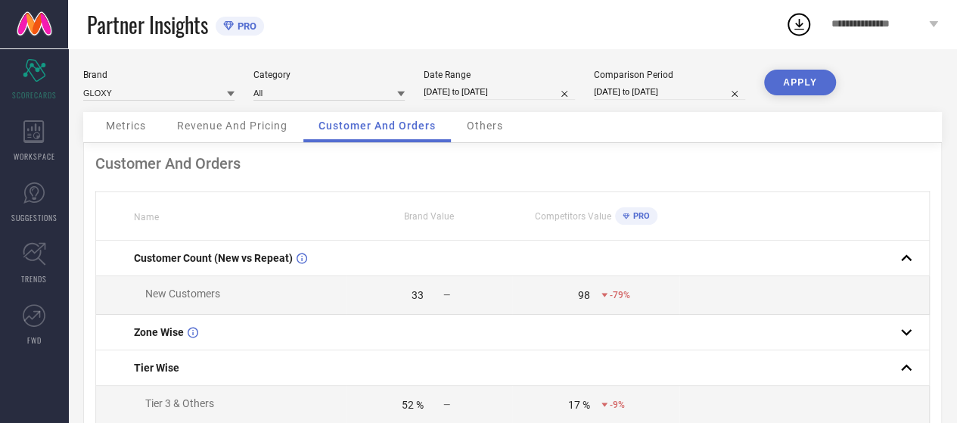
scroll to position [0, 0]
click at [478, 128] on span "Others" at bounding box center [485, 127] width 36 height 12
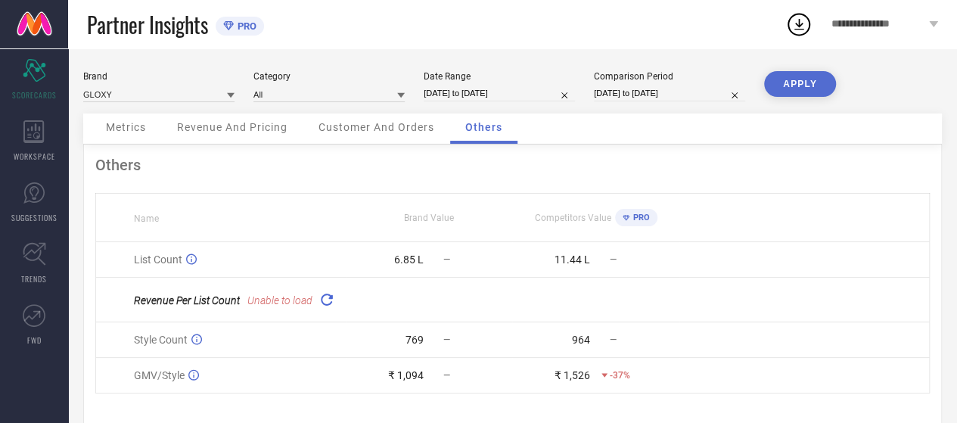
click at [243, 346] on div "Style Count" at bounding box center [239, 340] width 211 height 12
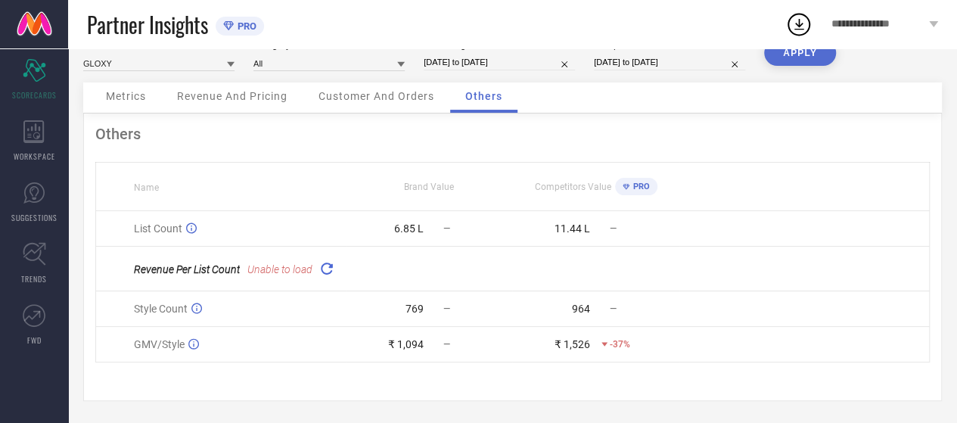
scroll to position [33, 0]
click at [327, 264] on icon at bounding box center [326, 267] width 17 height 17
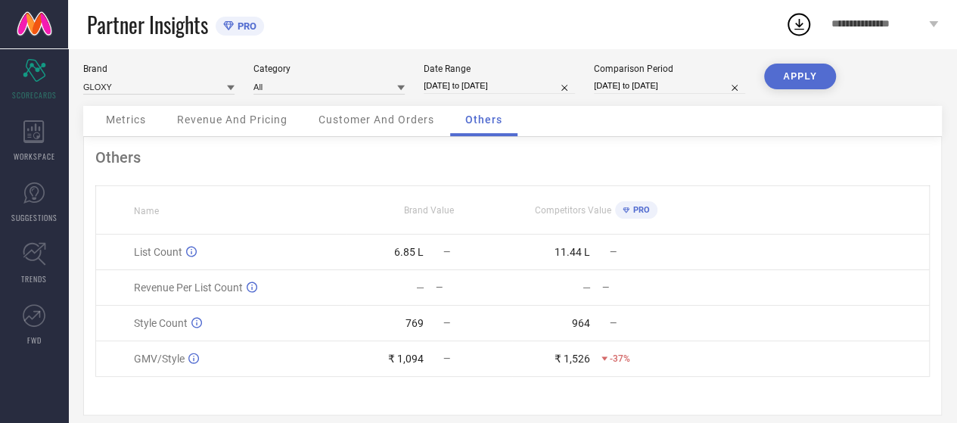
scroll to position [0, 0]
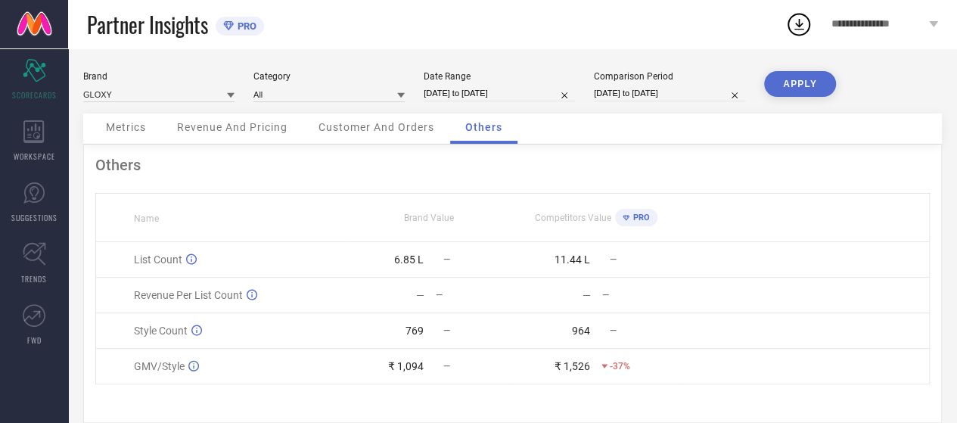
click at [493, 95] on input "[DATE] to [DATE]" at bounding box center [499, 93] width 151 height 16
select select "8"
select select "2025"
select select "9"
select select "2025"
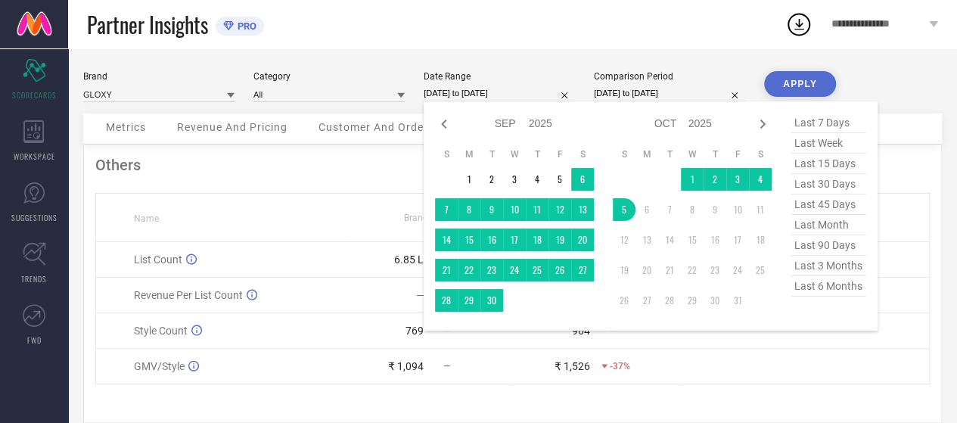
click at [633, 99] on input "[DATE] to [DATE]" at bounding box center [669, 93] width 151 height 16
select select "8"
select select "2024"
select select "9"
select select "2024"
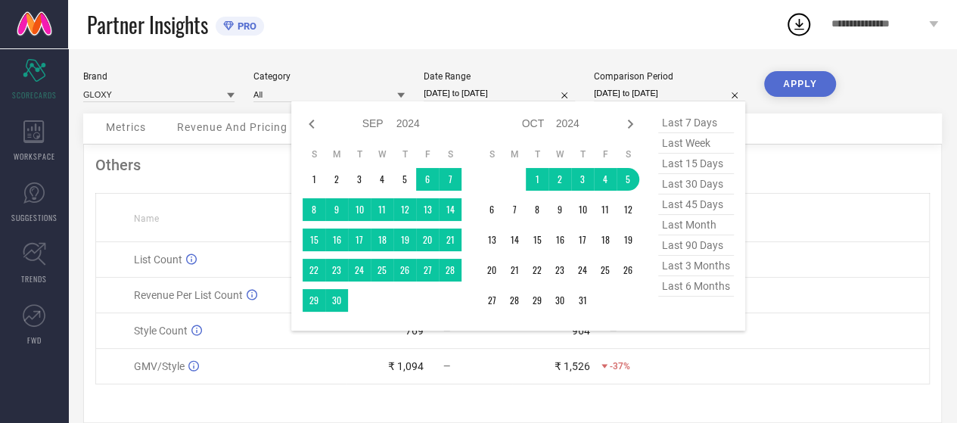
click at [846, 189] on div "Others Name Brand Value Competitors Value PRO List Count 6.85 L — 11.44 L — Rev…" at bounding box center [512, 284] width 859 height 278
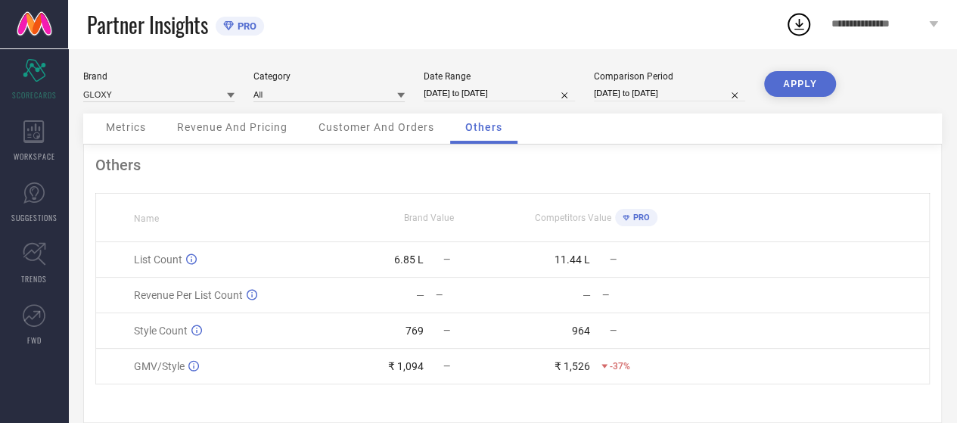
click at [478, 97] on input "[DATE] to [DATE]" at bounding box center [499, 93] width 151 height 16
select select "8"
select select "2025"
select select "9"
select select "2025"
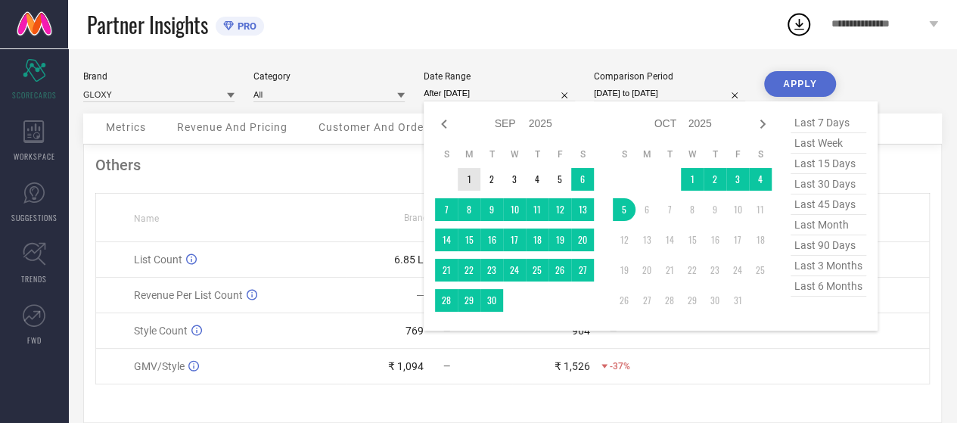
click at [467, 184] on td "1" at bounding box center [469, 179] width 23 height 23
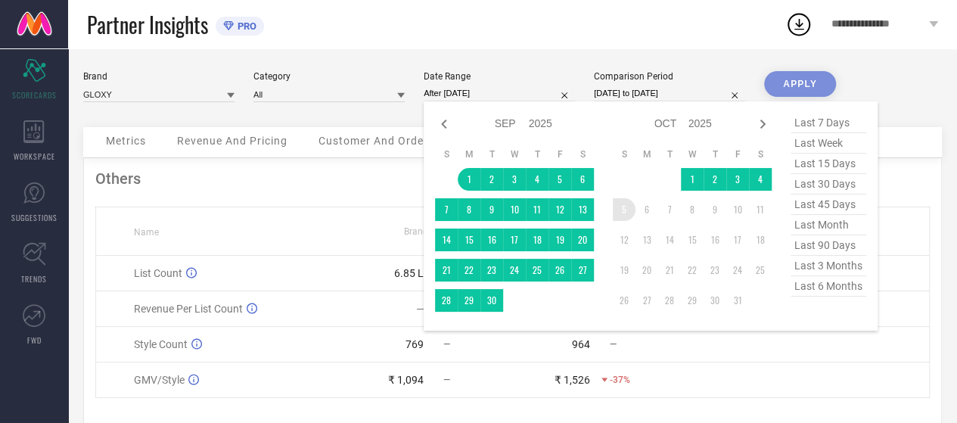
type input "[DATE] to [DATE]"
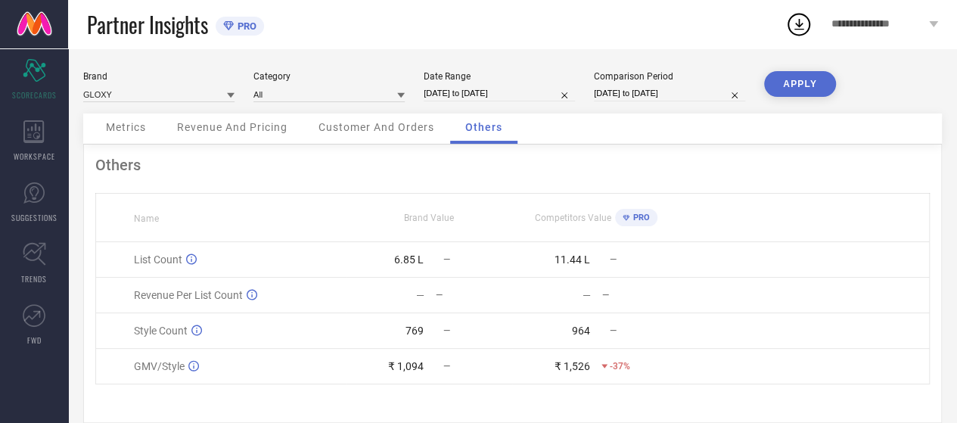
click at [804, 77] on button "APPLY" at bounding box center [800, 84] width 72 height 26
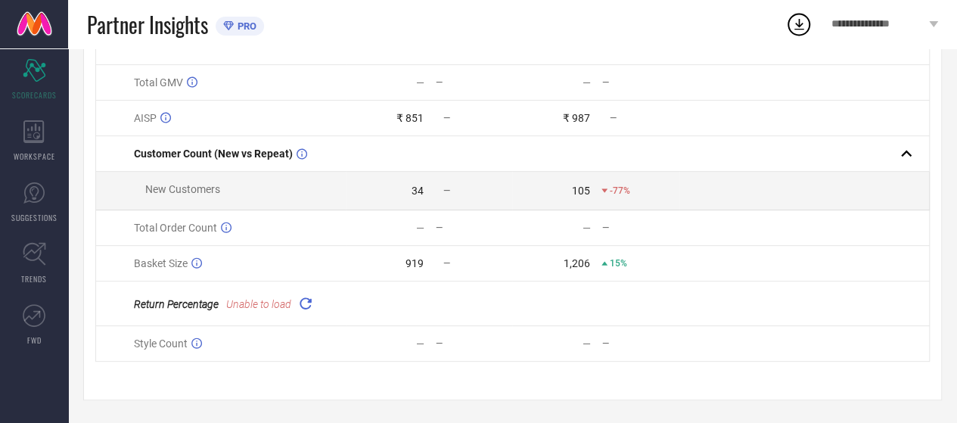
scroll to position [179, 0]
click at [306, 303] on icon at bounding box center [305, 302] width 17 height 17
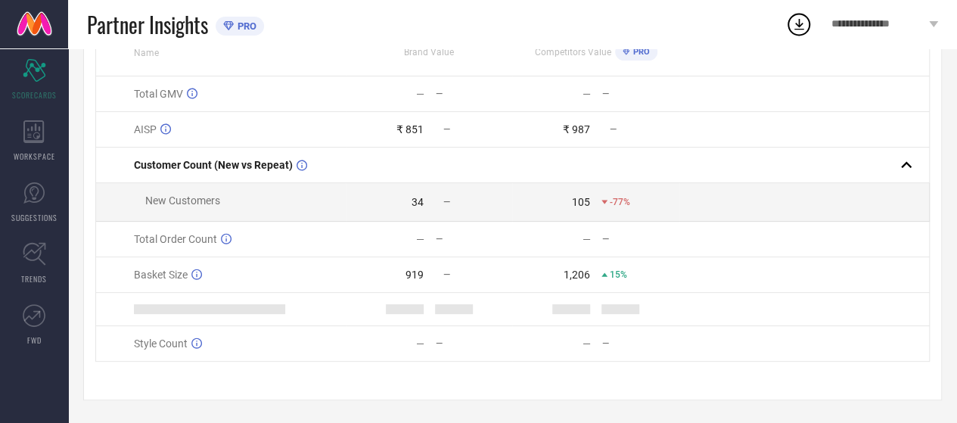
scroll to position [171, 0]
